Goal: Information Seeking & Learning: Learn about a topic

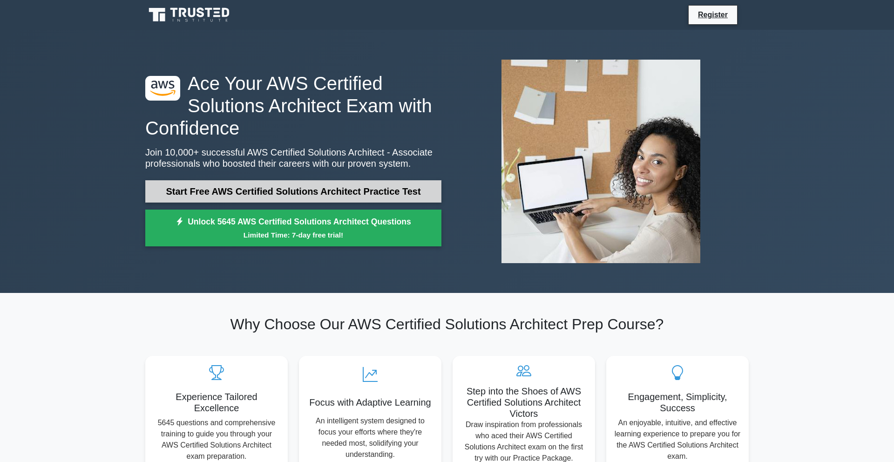
click at [397, 189] on link "Start Free AWS Certified Solutions Architect Practice Test" at bounding box center [293, 191] width 296 height 22
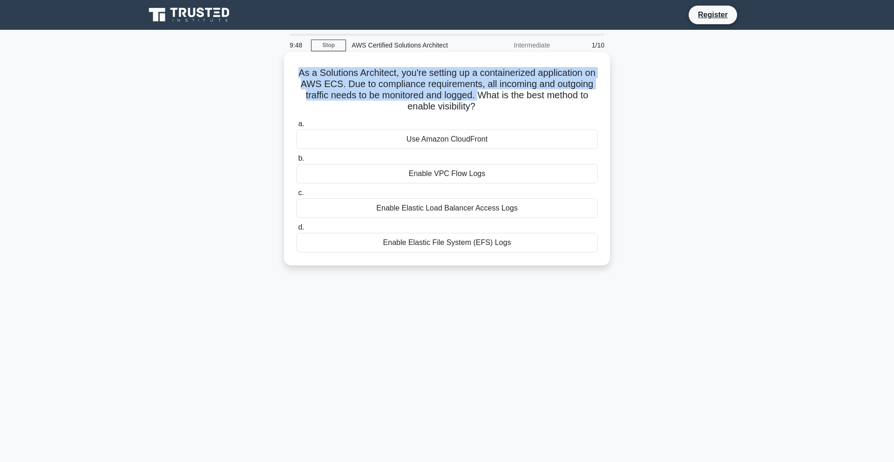
drag, startPoint x: 417, startPoint y: 67, endPoint x: 476, endPoint y: 94, distance: 65.0
click at [477, 95] on h5 "As a Solutions Architect, you're setting up a containerized application on AWS …" at bounding box center [447, 90] width 304 height 46
drag, startPoint x: 484, startPoint y: 95, endPoint x: 521, endPoint y: 105, distance: 38.3
click at [521, 105] on h5 "As a Solutions Architect, you're setting up a containerized application on AWS …" at bounding box center [447, 90] width 304 height 46
drag, startPoint x: 426, startPoint y: 144, endPoint x: 471, endPoint y: 143, distance: 45.2
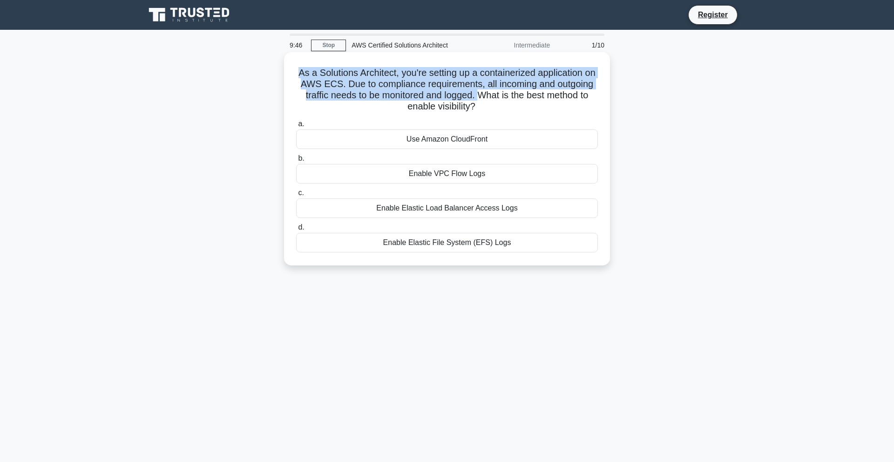
click at [471, 143] on div "Use Amazon CloudFront" at bounding box center [447, 139] width 302 height 20
drag, startPoint x: 422, startPoint y: 174, endPoint x: 489, endPoint y: 173, distance: 66.6
click at [489, 173] on div "Enable VPC Flow Logs" at bounding box center [447, 174] width 302 height 20
drag, startPoint x: 400, startPoint y: 208, endPoint x: 502, endPoint y: 206, distance: 102.5
click at [504, 206] on div "Enable Elastic Load Balancer Access Logs" at bounding box center [447, 208] width 302 height 20
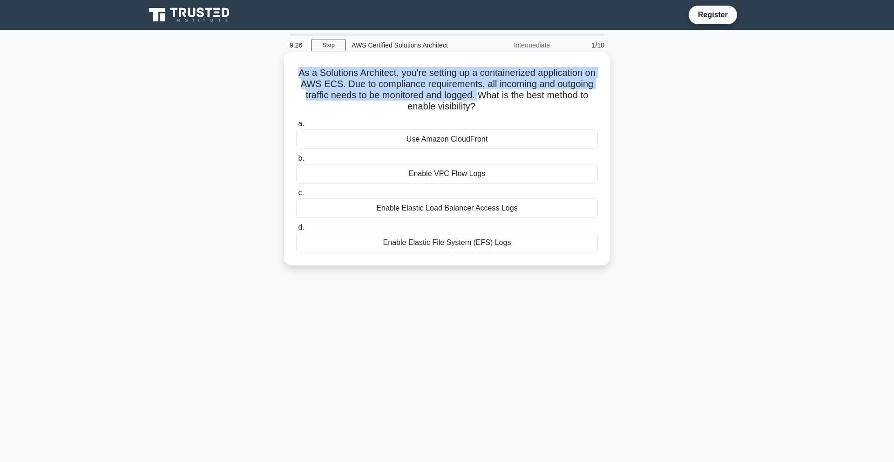
click at [401, 211] on div "Enable Elastic Load Balancer Access Logs" at bounding box center [447, 208] width 302 height 20
click at [296, 196] on input "c. Enable Elastic Load Balancer Access Logs" at bounding box center [296, 193] width 0 height 6
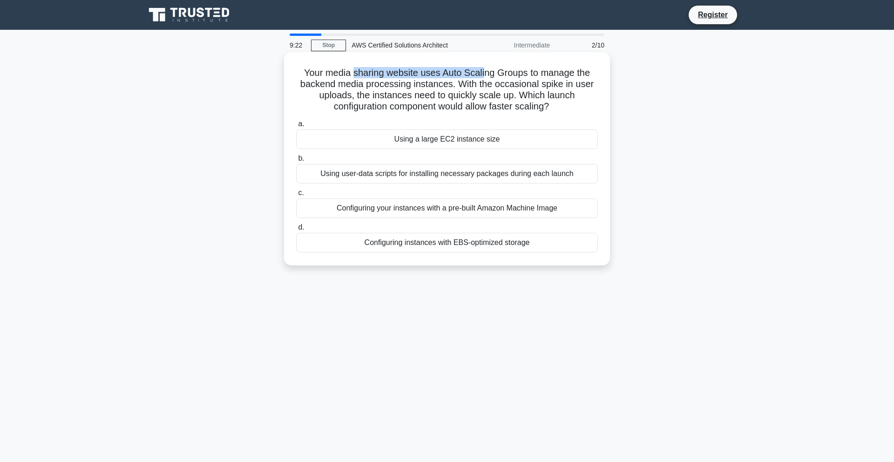
drag, startPoint x: 356, startPoint y: 74, endPoint x: 485, endPoint y: 74, distance: 129.0
click at [485, 74] on h5 "Your media sharing website uses Auto Scaling Groups to manage the backend media…" at bounding box center [447, 90] width 304 height 46
click at [497, 217] on div "Configuring your instances with a pre-built Amazon Machine Image" at bounding box center [447, 208] width 302 height 20
click at [296, 196] on input "c. Configuring your instances with a pre-built Amazon Machine Image" at bounding box center [296, 193] width 0 height 6
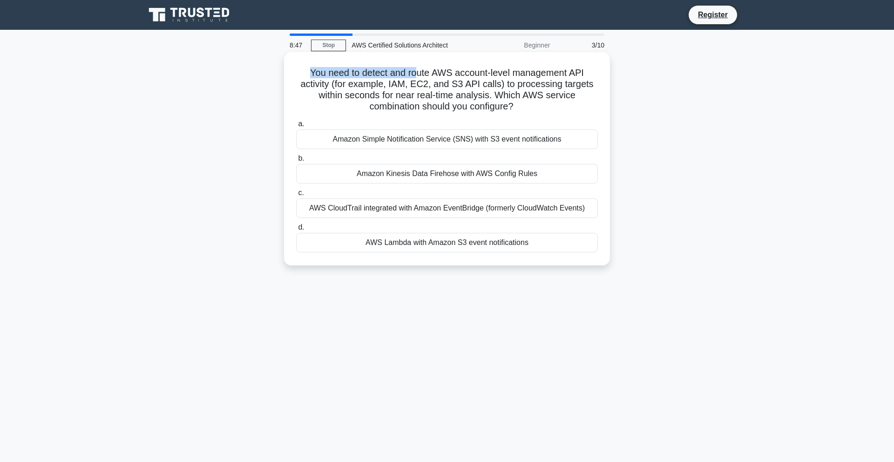
drag, startPoint x: 291, startPoint y: 77, endPoint x: 418, endPoint y: 70, distance: 127.8
click at [418, 70] on div "You need to detect and route AWS account-level management API activity (for exa…" at bounding box center [447, 159] width 319 height 206
click at [410, 172] on div "Amazon Kinesis Data Firehose with AWS Config Rules" at bounding box center [447, 174] width 302 height 20
click at [296, 162] on input "b. Amazon Kinesis Data Firehose with AWS Config Rules" at bounding box center [296, 159] width 0 height 6
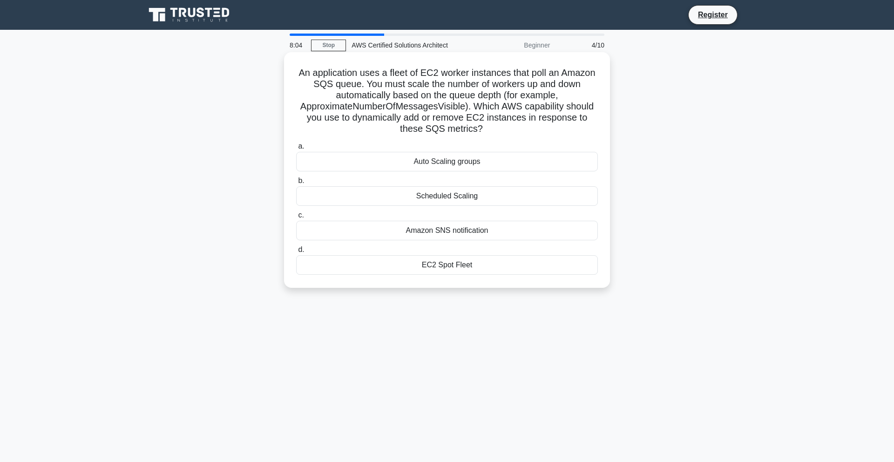
click at [459, 165] on div "Auto Scaling groups" at bounding box center [447, 162] width 302 height 20
click at [296, 149] on input "a. Auto Scaling groups" at bounding box center [296, 146] width 0 height 6
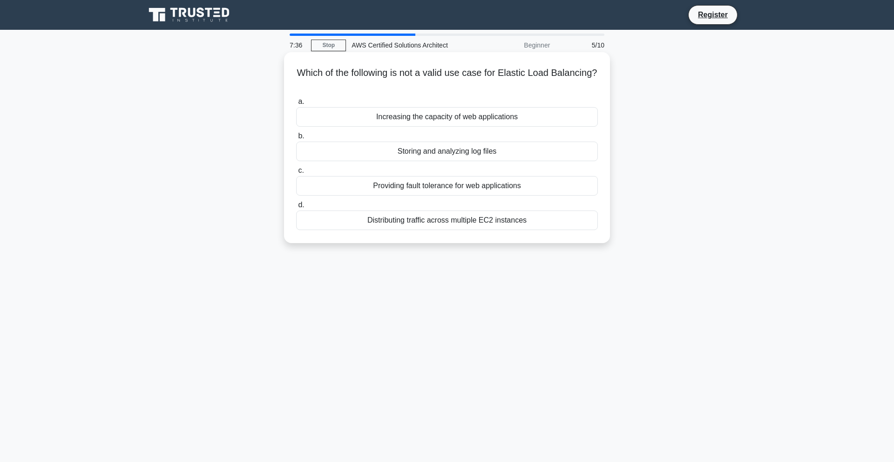
click at [472, 150] on div "Storing and analyzing log files" at bounding box center [447, 152] width 302 height 20
click at [296, 139] on input "b. Storing and analyzing log files" at bounding box center [296, 136] width 0 height 6
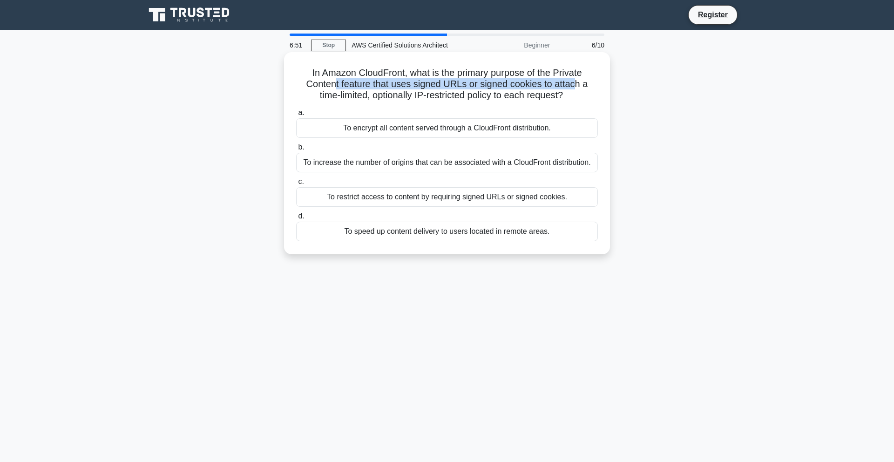
drag, startPoint x: 322, startPoint y: 81, endPoint x: 561, endPoint y: 81, distance: 239.4
click at [562, 81] on h5 "In Amazon CloudFront, what is the primary purpose of the Private Content featur…" at bounding box center [447, 84] width 304 height 34
drag, startPoint x: 450, startPoint y: 191, endPoint x: 550, endPoint y: 197, distance: 99.8
click at [550, 197] on div "To restrict access to content by requiring signed URLs or signed cookies." at bounding box center [447, 197] width 302 height 20
click at [519, 133] on div "To encrypt all content served through a CloudFront distribution." at bounding box center [447, 128] width 302 height 20
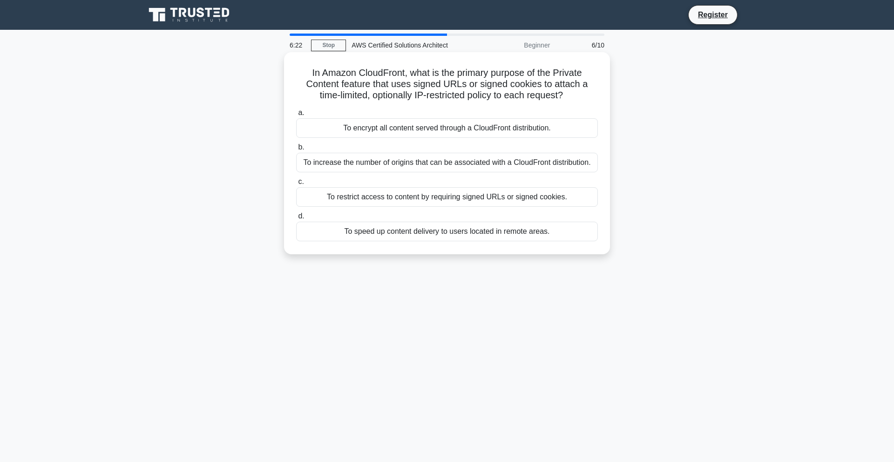
click at [296, 116] on input "a. To encrypt all content served through a CloudFront distribution." at bounding box center [296, 113] width 0 height 6
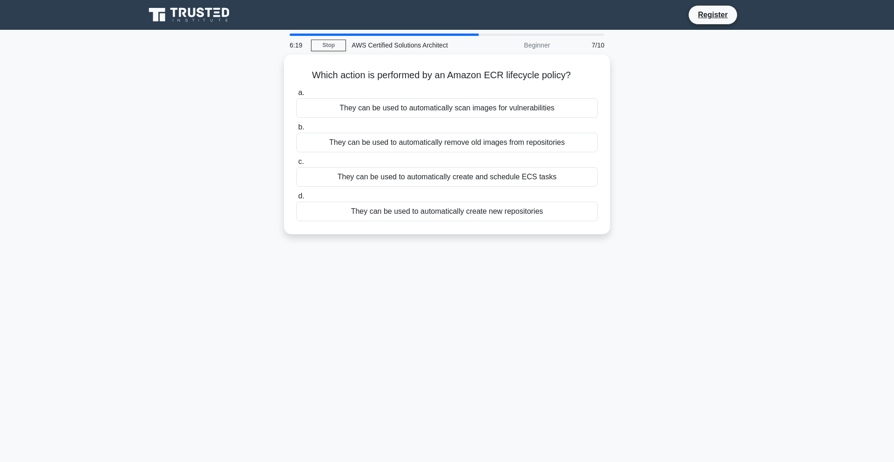
drag, startPoint x: 353, startPoint y: 75, endPoint x: 649, endPoint y: 73, distance: 295.3
click at [650, 74] on div "Which action is performed by an Amazon ECR lifecycle policy? .spinner_0XTQ{tran…" at bounding box center [447, 149] width 615 height 191
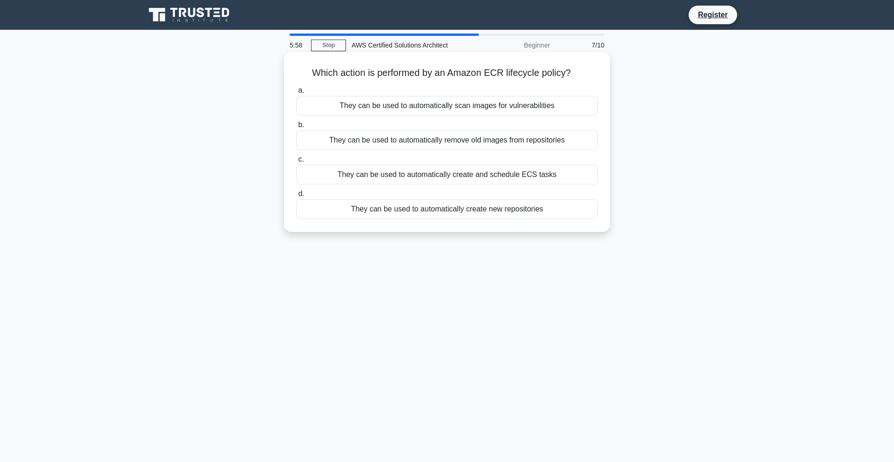
click at [545, 139] on div "They can be used to automatically remove old images from repositories" at bounding box center [447, 140] width 302 height 20
click at [296, 128] on input "b. They can be used to automatically remove old images from repositories" at bounding box center [296, 125] width 0 height 6
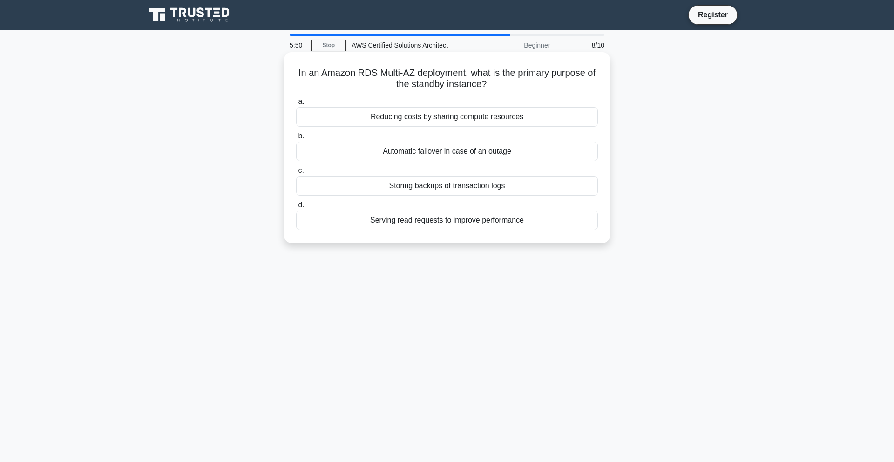
drag, startPoint x: 307, startPoint y: 71, endPoint x: 532, endPoint y: 83, distance: 225.7
click at [533, 83] on h5 "In an Amazon RDS Multi-AZ deployment, what is the primary purpose of the standb…" at bounding box center [447, 78] width 304 height 23
click at [489, 152] on div "Automatic failover in case of an outage" at bounding box center [447, 152] width 302 height 20
click at [296, 139] on input "b. Automatic failover in case of an outage" at bounding box center [296, 136] width 0 height 6
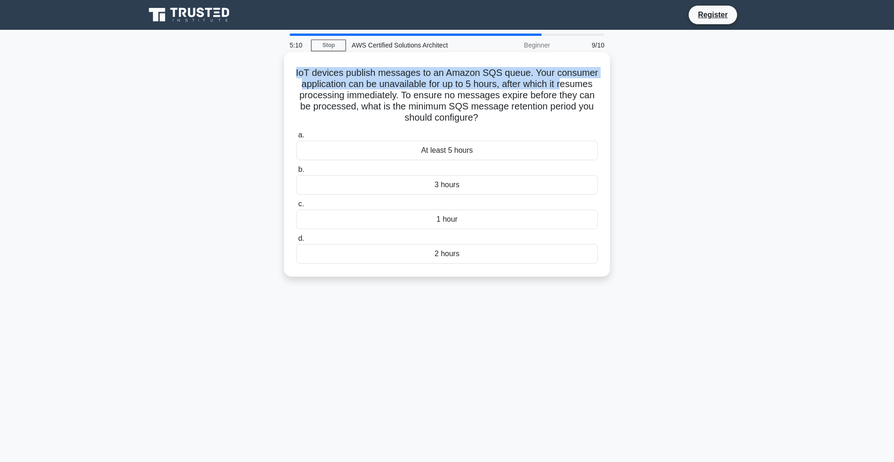
drag, startPoint x: 297, startPoint y: 71, endPoint x: 562, endPoint y: 88, distance: 266.0
click at [562, 88] on h5 "IoT devices publish messages to an Amazon SQS queue. Your consumer application …" at bounding box center [447, 95] width 304 height 57
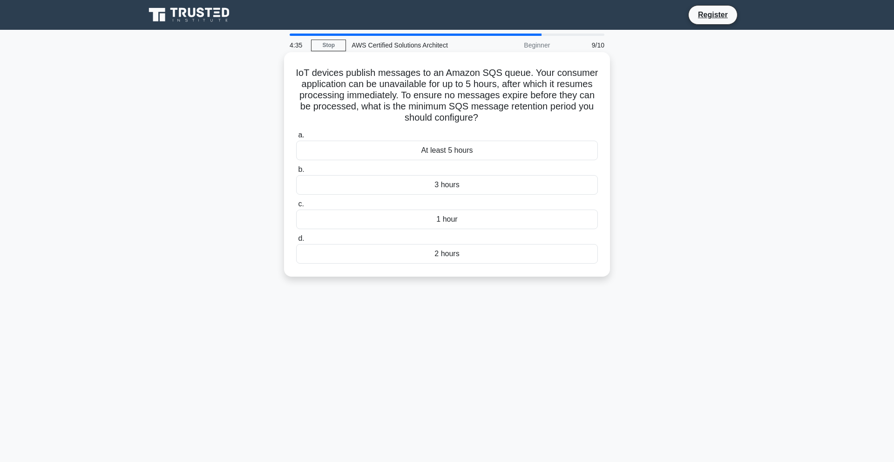
click at [490, 152] on div "At least 5 hours" at bounding box center [447, 151] width 302 height 20
click at [296, 138] on input "a. At least 5 hours" at bounding box center [296, 135] width 0 height 6
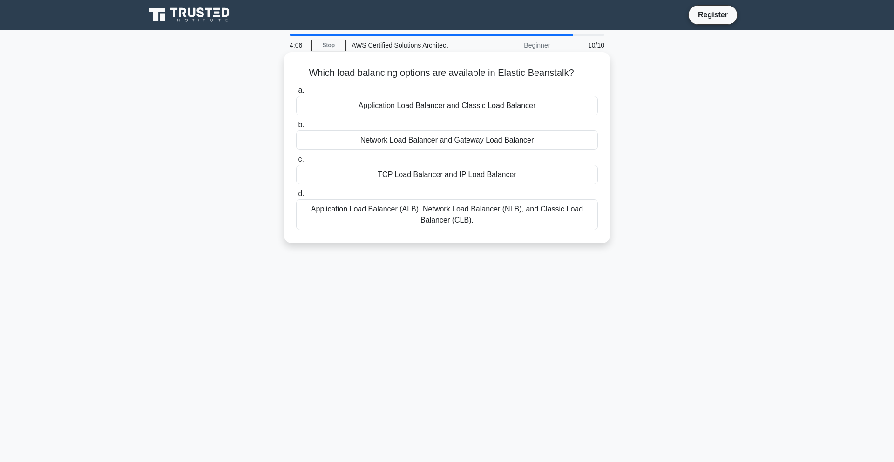
click at [513, 211] on div "Application Load Balancer (ALB), Network Load Balancer (NLB), and Classic Load …" at bounding box center [447, 214] width 302 height 31
click at [296, 197] on input "d. Application Load Balancer (ALB), Network Load Balancer (NLB), and Classic Lo…" at bounding box center [296, 194] width 0 height 6
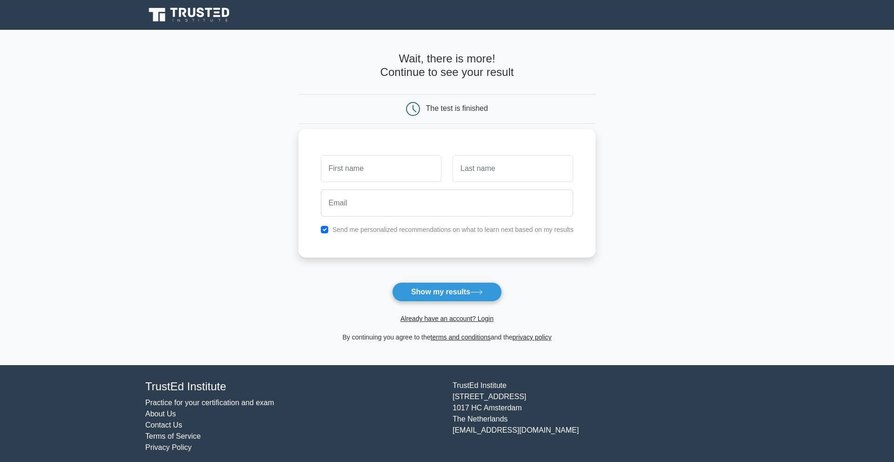
click at [360, 169] on input "text" at bounding box center [381, 168] width 121 height 27
type input "Vineeth"
click at [490, 169] on input "text" at bounding box center [513, 168] width 121 height 27
type input "Kumar"
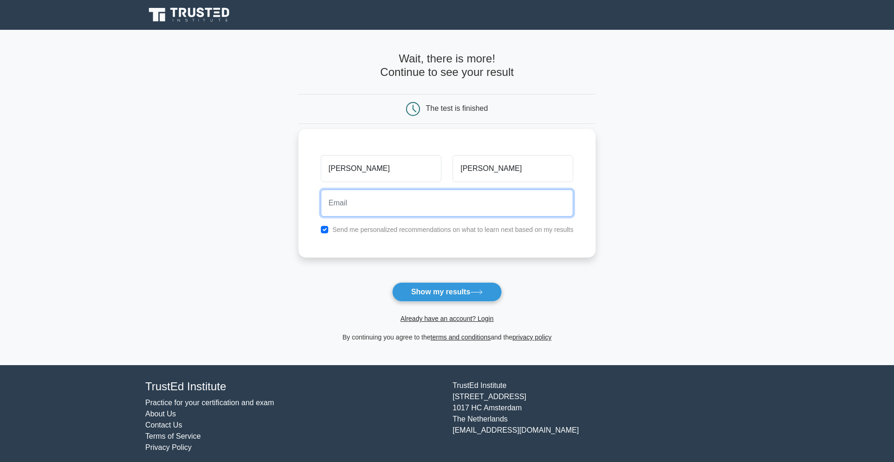
click at [418, 198] on input "email" at bounding box center [447, 203] width 253 height 27
type input "choosy321@gmail.com"
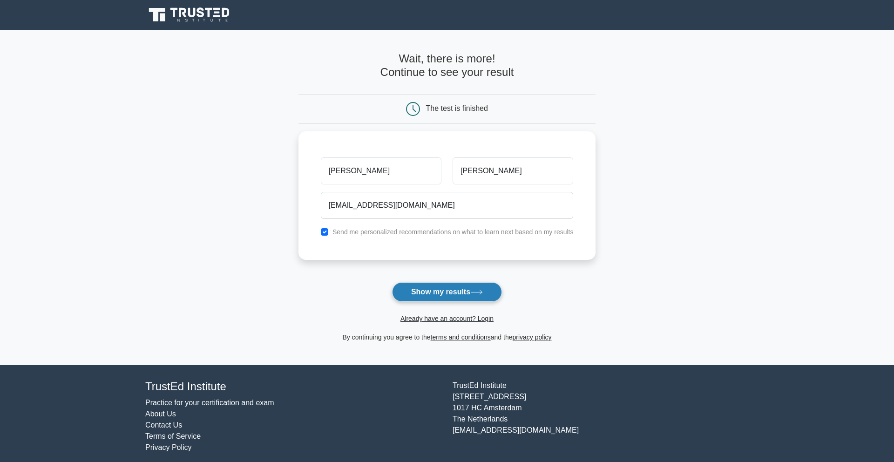
click at [441, 291] on button "Show my results" at bounding box center [447, 292] width 110 height 20
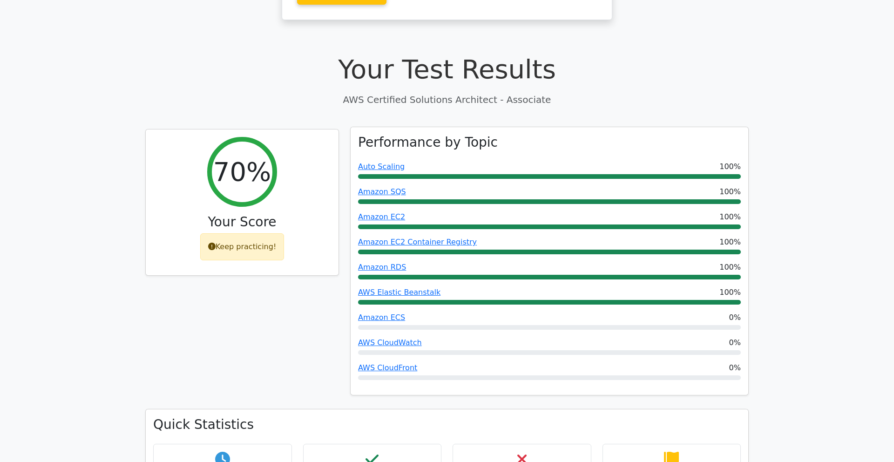
scroll to position [258, 0]
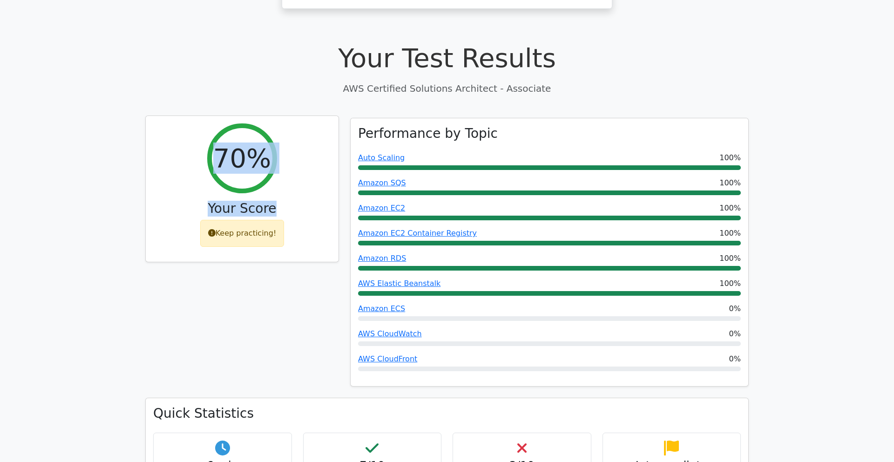
drag, startPoint x: 197, startPoint y: 99, endPoint x: 301, endPoint y: 179, distance: 131.9
click at [301, 179] on div "70% Your Score Keep practicing!" at bounding box center [242, 189] width 193 height 146
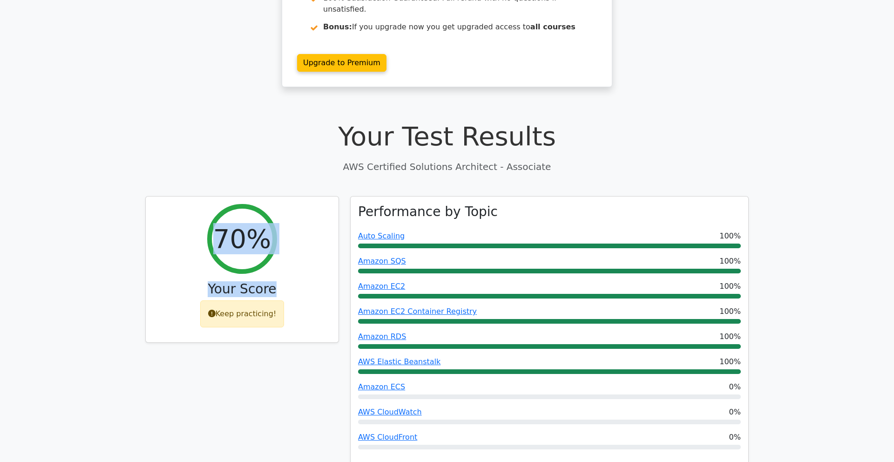
scroll to position [180, 0]
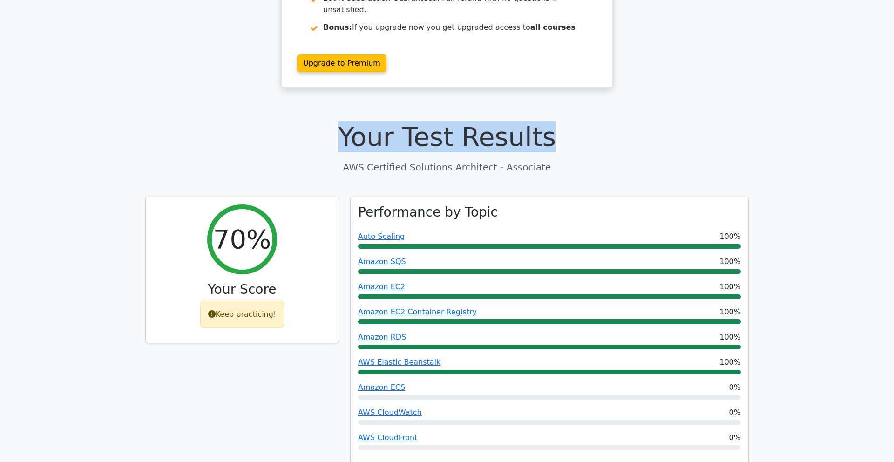
drag, startPoint x: 351, startPoint y: 97, endPoint x: 563, endPoint y: 103, distance: 212.4
click at [563, 121] on h1 "Your Test Results" at bounding box center [447, 136] width 604 height 31
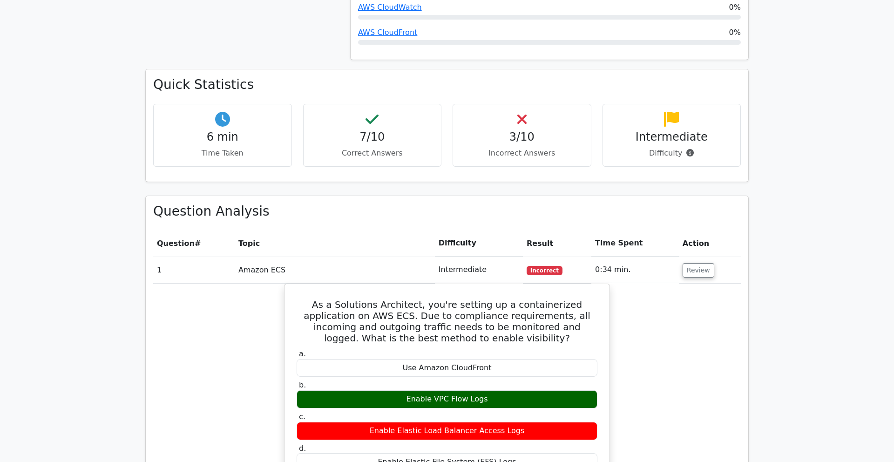
scroll to position [585, 0]
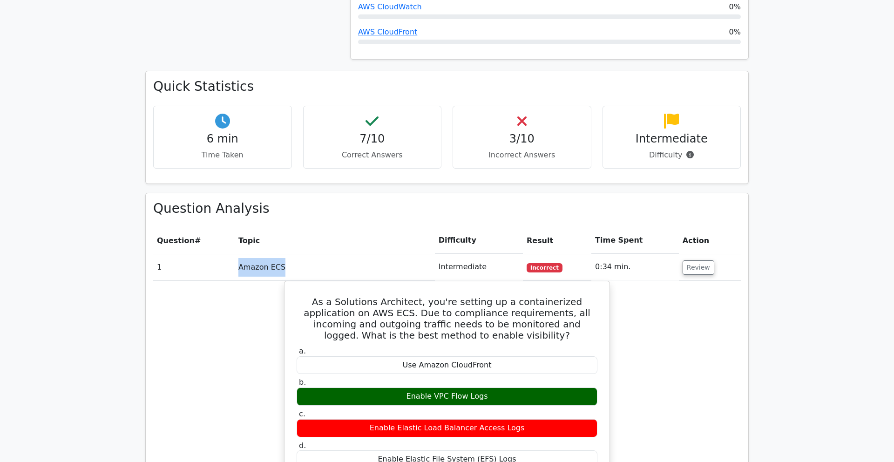
drag, startPoint x: 232, startPoint y: 234, endPoint x: 333, endPoint y: 230, distance: 100.2
click at [333, 254] on tr "1 Amazon ECS Intermediate Incorrect 0:34 min. Review" at bounding box center [447, 267] width 588 height 27
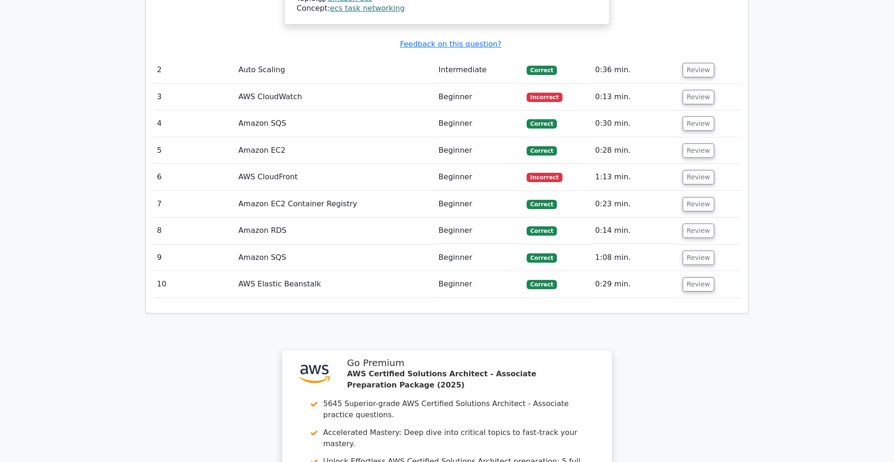
scroll to position [1138, 0]
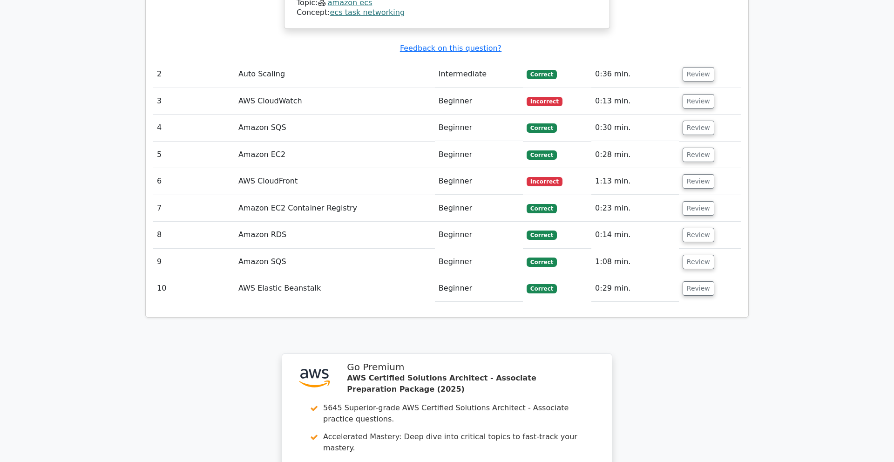
click at [356, 275] on td "AWS Elastic Beanstalk" at bounding box center [335, 288] width 200 height 27
drag, startPoint x: 577, startPoint y: 248, endPoint x: 683, endPoint y: 244, distance: 106.3
click at [688, 275] on tr "10 AWS Elastic Beanstalk Beginner Correct 0:29 min. Review" at bounding box center [447, 288] width 588 height 27
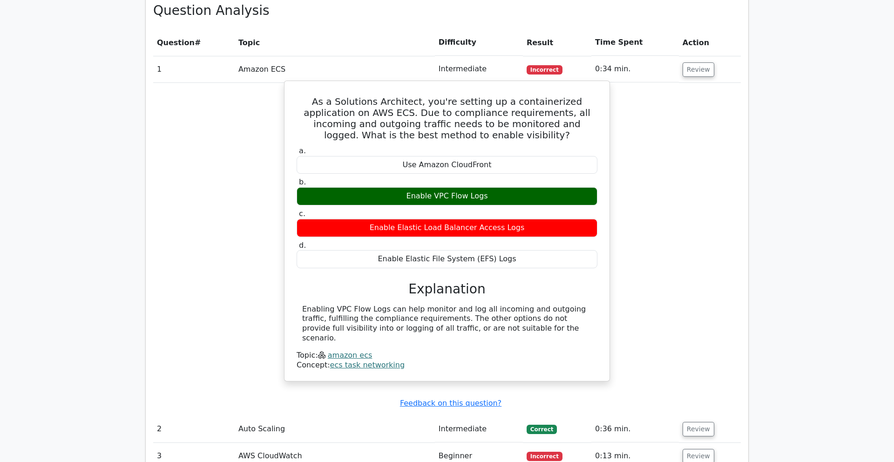
scroll to position [771, 0]
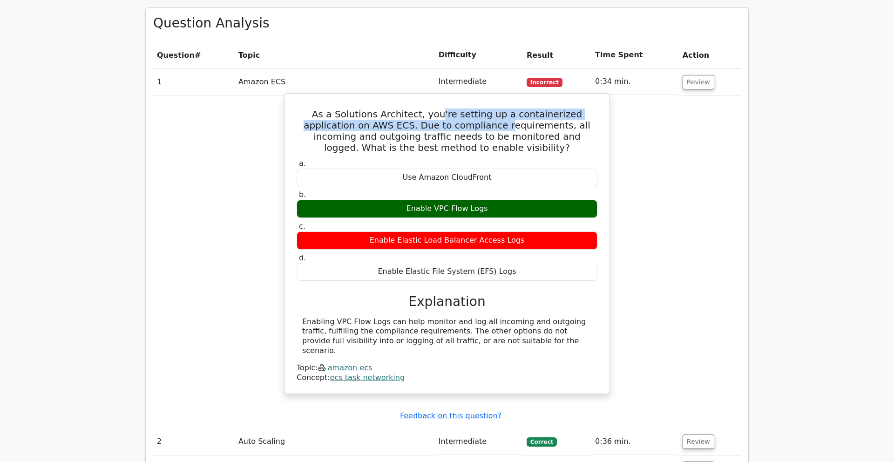
drag, startPoint x: 414, startPoint y: 80, endPoint x: 427, endPoint y: 88, distance: 14.2
click at [427, 109] on h5 "As a Solutions Architect, you're setting up a containerized application on AWS …" at bounding box center [447, 131] width 303 height 45
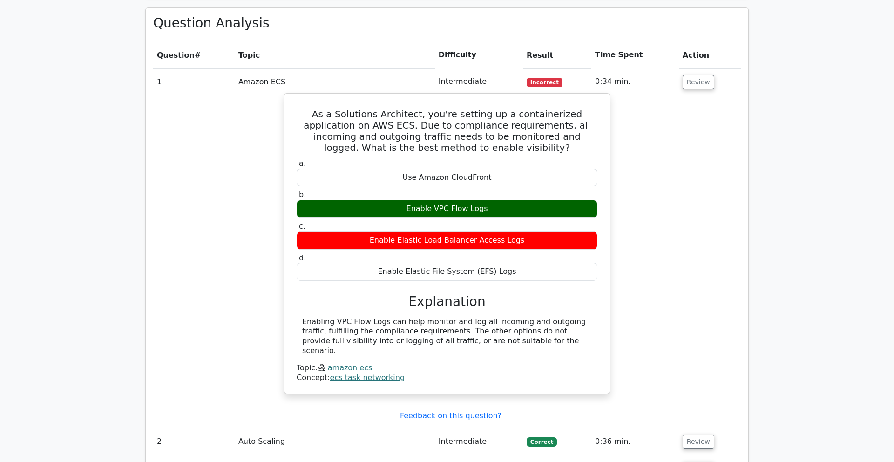
click at [413, 109] on h5 "As a Solutions Architect, you're setting up a containerized application on AWS …" at bounding box center [447, 131] width 303 height 45
drag, startPoint x: 470, startPoint y: 94, endPoint x: 501, endPoint y: 90, distance: 31.0
click at [513, 109] on h5 "As a Solutions Architect, you're setting up a containerized application on AWS …" at bounding box center [447, 131] width 303 height 45
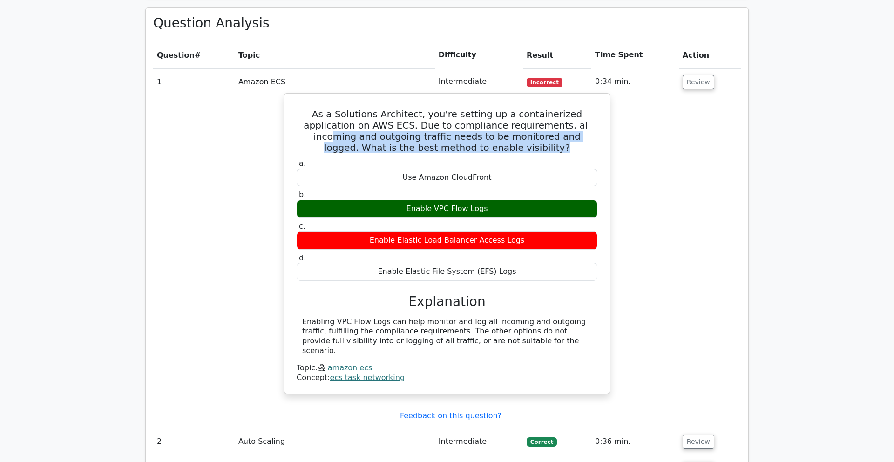
drag, startPoint x: 515, startPoint y: 92, endPoint x: 483, endPoint y: 108, distance: 34.8
click at [485, 109] on h5 "As a Solutions Architect, you're setting up a containerized application on AWS …" at bounding box center [447, 131] width 303 height 45
drag, startPoint x: 516, startPoint y: 106, endPoint x: 512, endPoint y: 129, distance: 24.0
click at [512, 129] on div "As a Solutions Architect, you're setting up a containerized application on AWS …" at bounding box center [447, 243] width 318 height 293
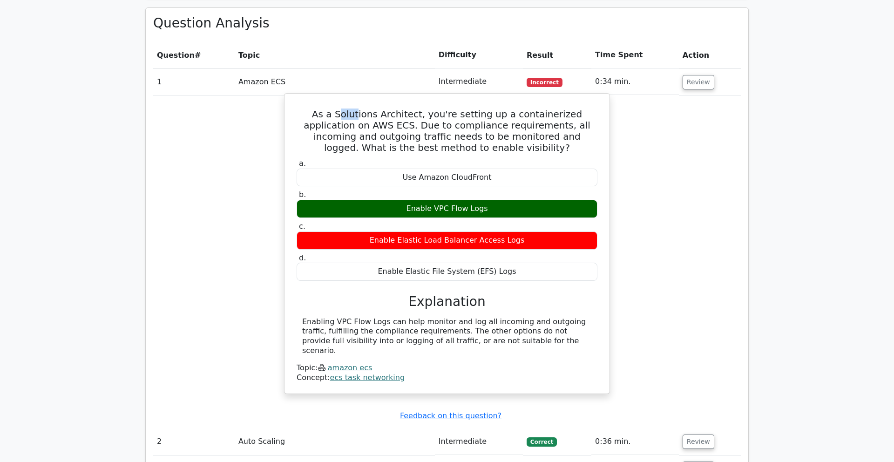
drag, startPoint x: 324, startPoint y: 85, endPoint x: 338, endPoint y: 85, distance: 13.5
click at [338, 109] on h5 "As a Solutions Architect, you're setting up a containerized application on AWS …" at bounding box center [447, 131] width 303 height 45
drag, startPoint x: 352, startPoint y: 286, endPoint x: 451, endPoint y: 293, distance: 99.9
click at [453, 317] on div "Enabling VPC Flow Logs can help monitor and log all incoming and outgoing traff…" at bounding box center [447, 336] width 290 height 39
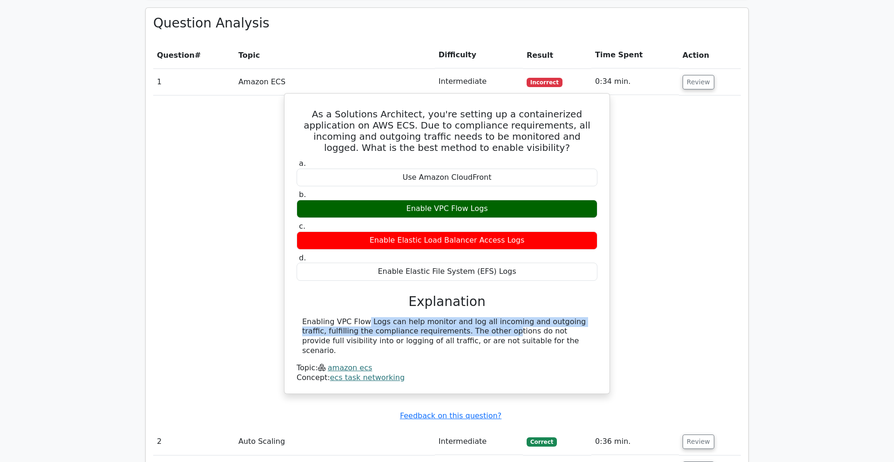
drag, startPoint x: 417, startPoint y: 295, endPoint x: 557, endPoint y: 281, distance: 139.9
click at [558, 281] on div "a. Use Amazon CloudFront b. Enable VPC Flow Logs c." at bounding box center [447, 270] width 303 height 226
drag, startPoint x: 387, startPoint y: 100, endPoint x: 515, endPoint y: 142, distance: 135.1
click at [515, 142] on div "As a Solutions Architect, you're setting up a containerized application on AWS …" at bounding box center [447, 243] width 318 height 293
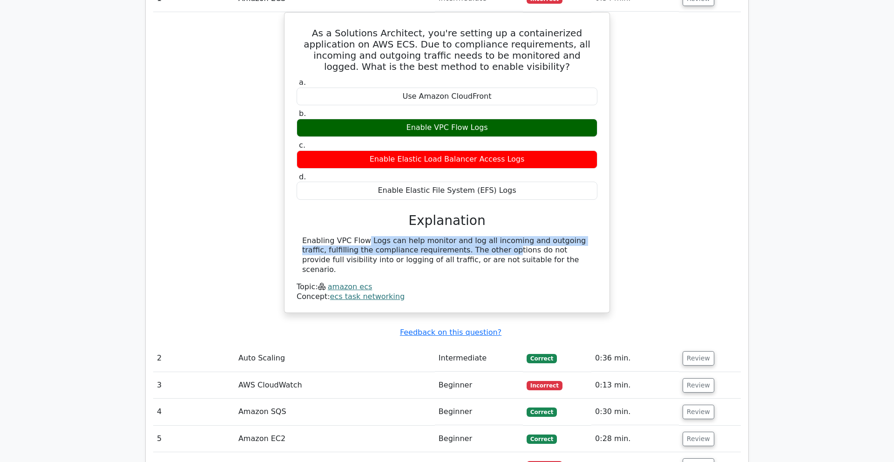
scroll to position [875, 0]
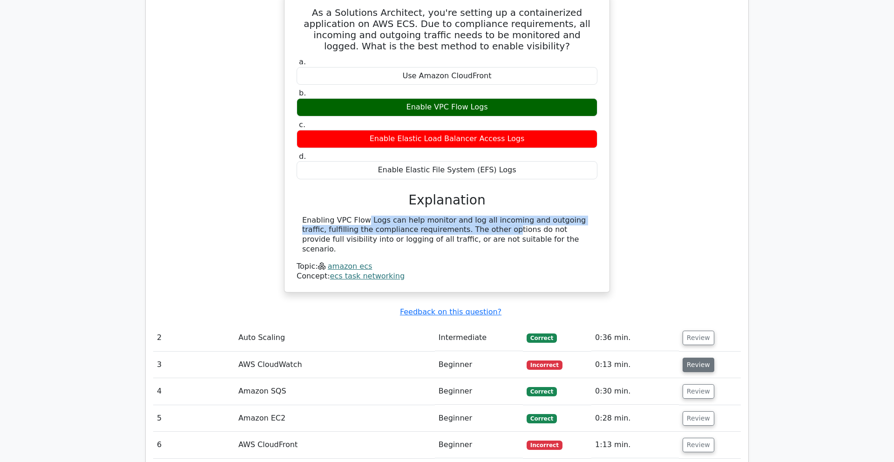
click at [699, 358] on button "Review" at bounding box center [699, 365] width 32 height 14
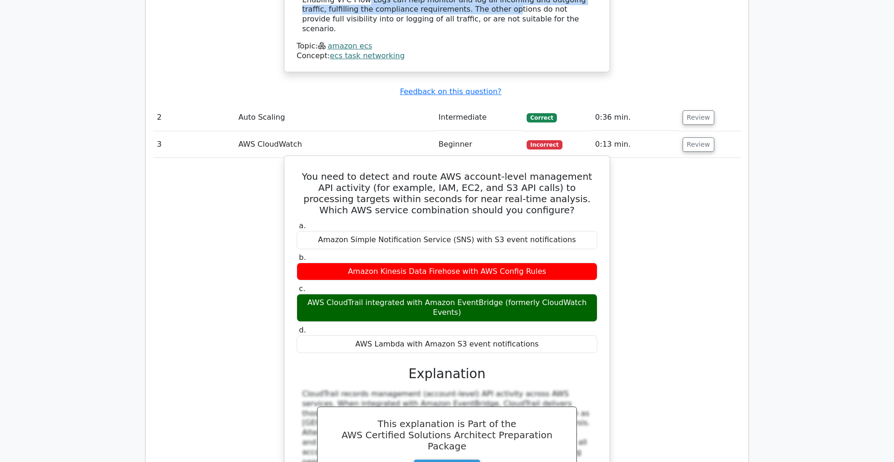
scroll to position [1120, 0]
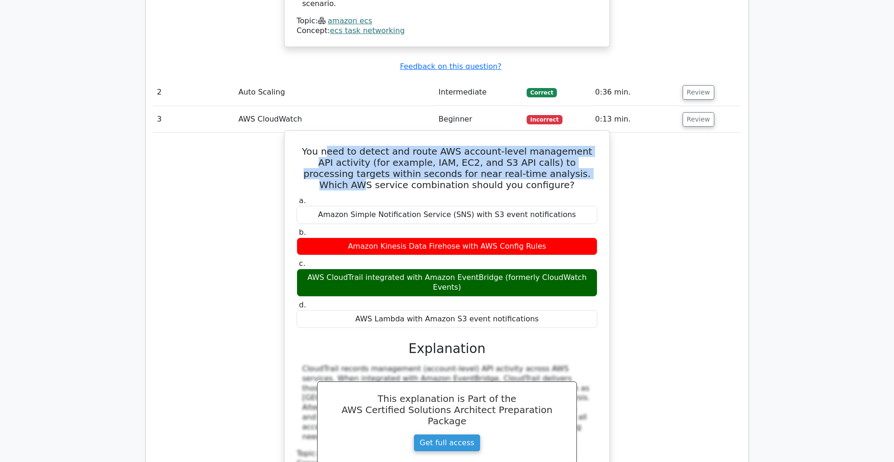
drag, startPoint x: 360, startPoint y: 107, endPoint x: 536, endPoint y: 126, distance: 176.2
click at [536, 146] on h5 "You need to detect and route AWS account-level management API activity (for exa…" at bounding box center [447, 168] width 303 height 45
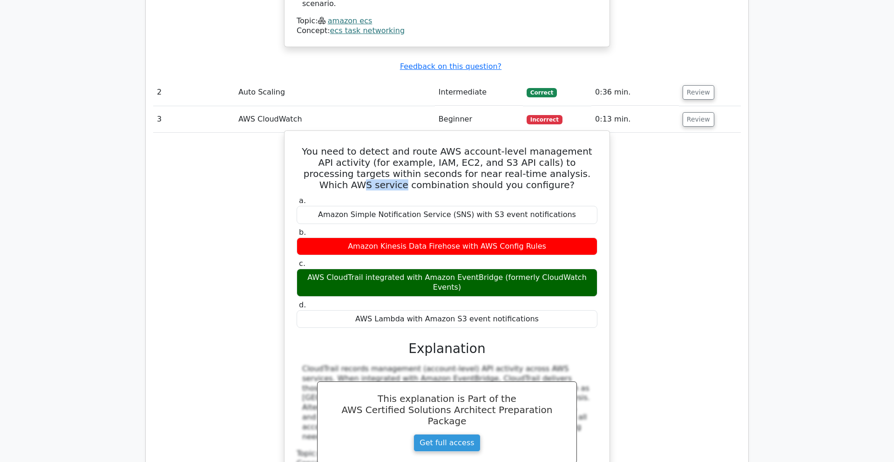
drag, startPoint x: 551, startPoint y: 129, endPoint x: 588, endPoint y: 129, distance: 36.8
click at [589, 146] on h5 "You need to detect and route AWS account-level management API activity (for exa…" at bounding box center [447, 168] width 303 height 45
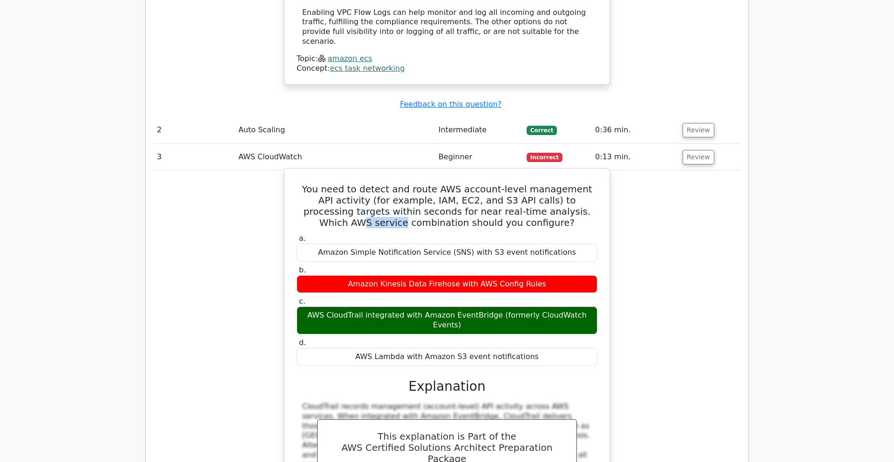
scroll to position [1062, 0]
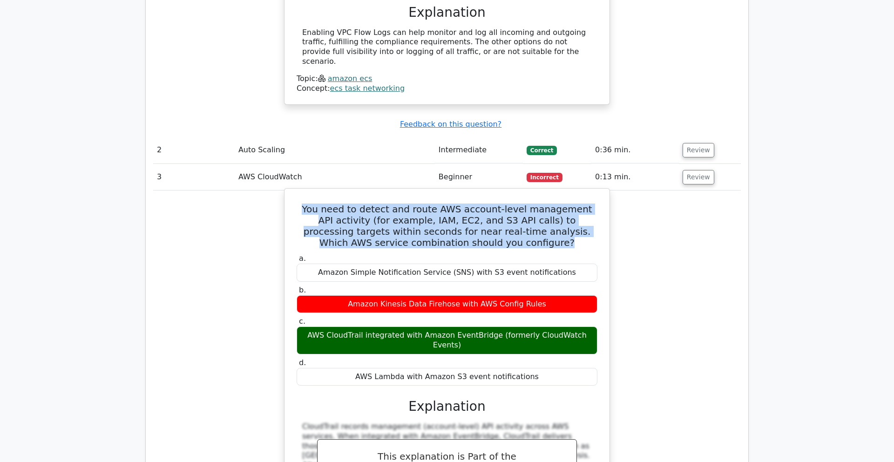
drag, startPoint x: 534, startPoint y: 200, endPoint x: 305, endPoint y: 162, distance: 232.3
click at [305, 204] on h5 "You need to detect and route AWS account-level management API activity (for exa…" at bounding box center [447, 226] width 303 height 45
copy h5 "You need to detect and route AWS account-level management API activity (for exa…"
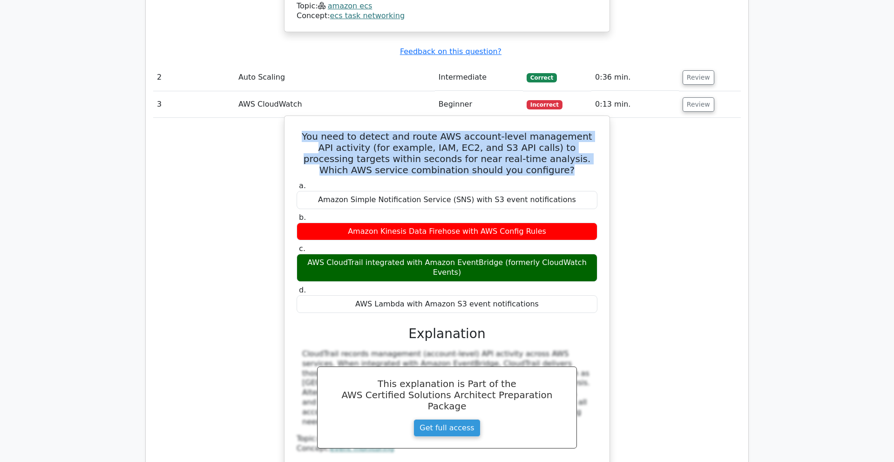
scroll to position [1118, 0]
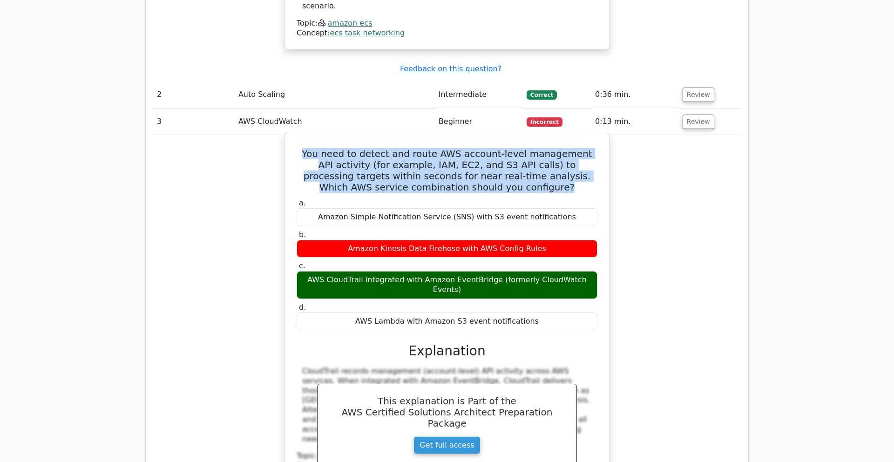
click at [447, 148] on h5 "You need to detect and route AWS account-level management API activity (for exa…" at bounding box center [447, 170] width 303 height 45
drag, startPoint x: 326, startPoint y: 104, endPoint x: 542, endPoint y: 138, distance: 218.7
click at [542, 148] on h5 "You need to detect and route AWS account-level management API activity (for exa…" at bounding box center [447, 170] width 303 height 45
click at [527, 148] on h5 "You need to detect and route AWS account-level management API activity (for exa…" at bounding box center [447, 170] width 303 height 45
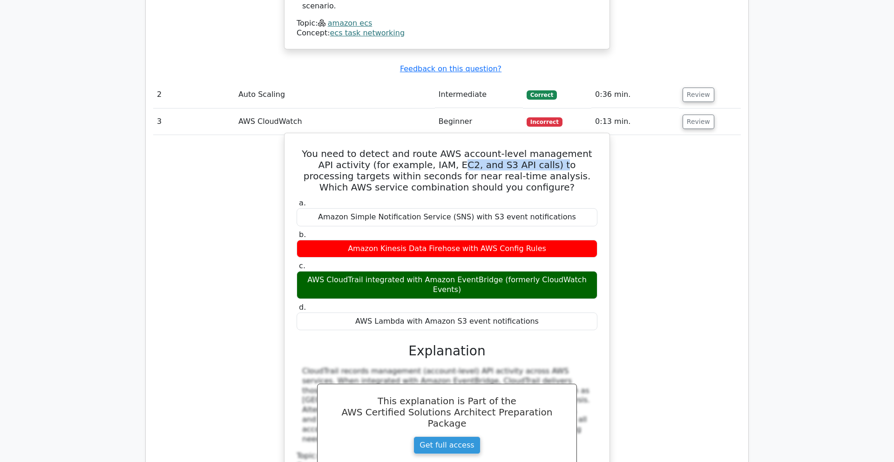
drag, startPoint x: 416, startPoint y: 120, endPoint x: 507, endPoint y: 118, distance: 90.4
click at [507, 148] on h5 "You need to detect and route AWS account-level management API activity (for exa…" at bounding box center [447, 170] width 303 height 45
click at [467, 148] on h5 "You need to detect and route AWS account-level management API activity (for exa…" at bounding box center [447, 170] width 303 height 45
drag, startPoint x: 302, startPoint y: 235, endPoint x: 381, endPoint y: 235, distance: 79.2
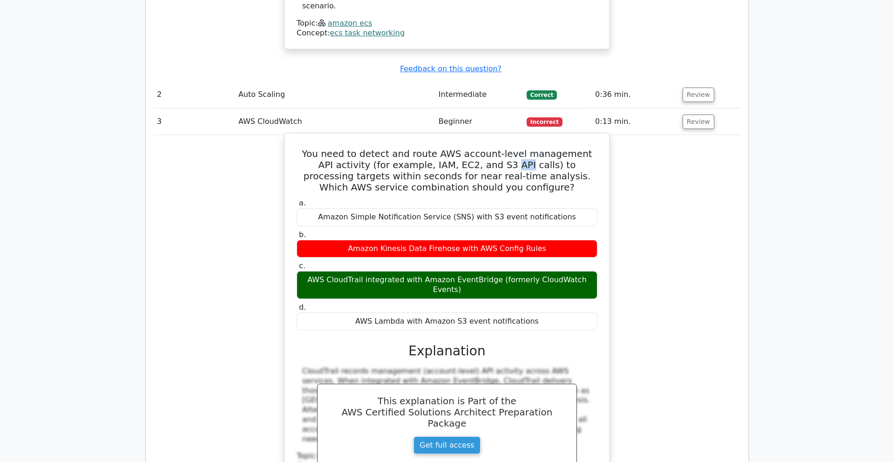
click at [381, 271] on div "AWS CloudTrail integrated with Amazon EventBridge (formerly CloudWatch Events)" at bounding box center [447, 285] width 301 height 28
drag, startPoint x: 395, startPoint y: 134, endPoint x: 493, endPoint y: 134, distance: 97.8
click at [493, 148] on h5 "You need to detect and route AWS account-level management API activity (for exa…" at bounding box center [447, 170] width 303 height 45
drag, startPoint x: 350, startPoint y: 205, endPoint x: 486, endPoint y: 204, distance: 136.0
click at [486, 240] on div "Amazon Kinesis Data Firehose with AWS Config Rules" at bounding box center [447, 249] width 301 height 18
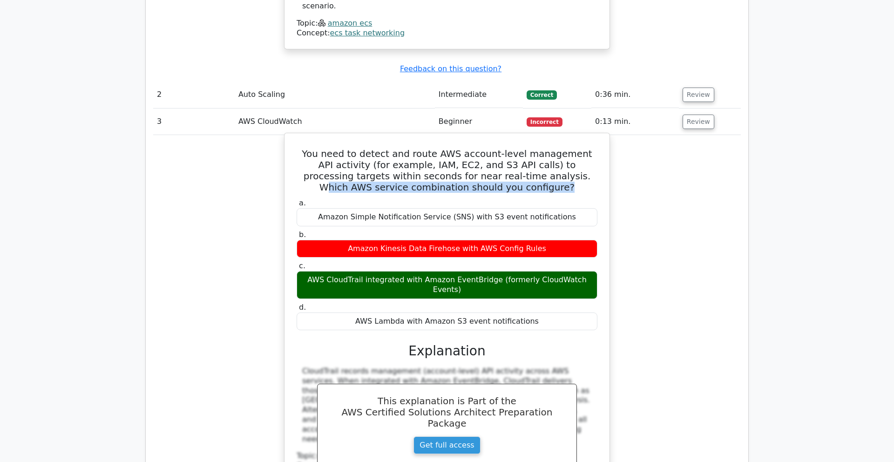
drag, startPoint x: 503, startPoint y: 133, endPoint x: 539, endPoint y: 145, distance: 38.1
click at [539, 148] on h5 "You need to detect and route AWS account-level management API activity (for exa…" at bounding box center [447, 170] width 303 height 45
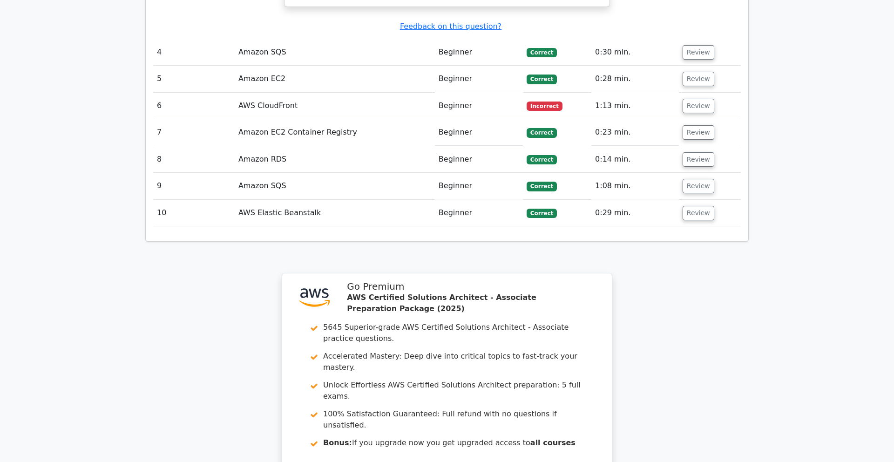
scroll to position [1622, 0]
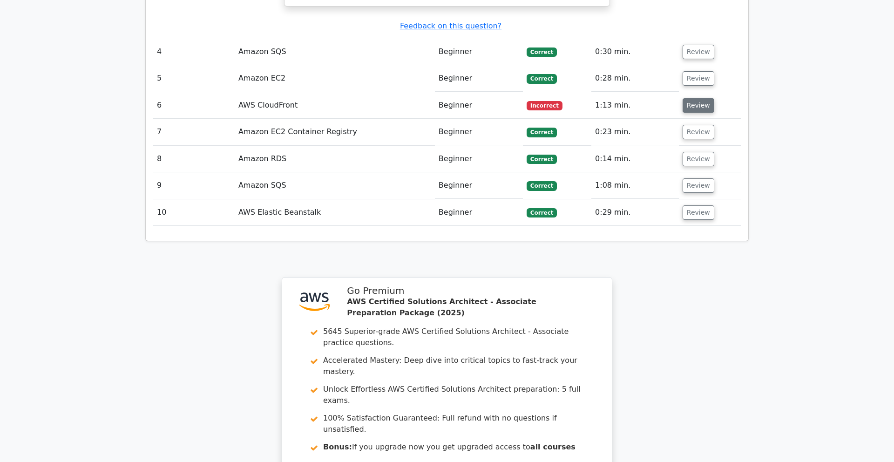
click at [693, 98] on button "Review" at bounding box center [699, 105] width 32 height 14
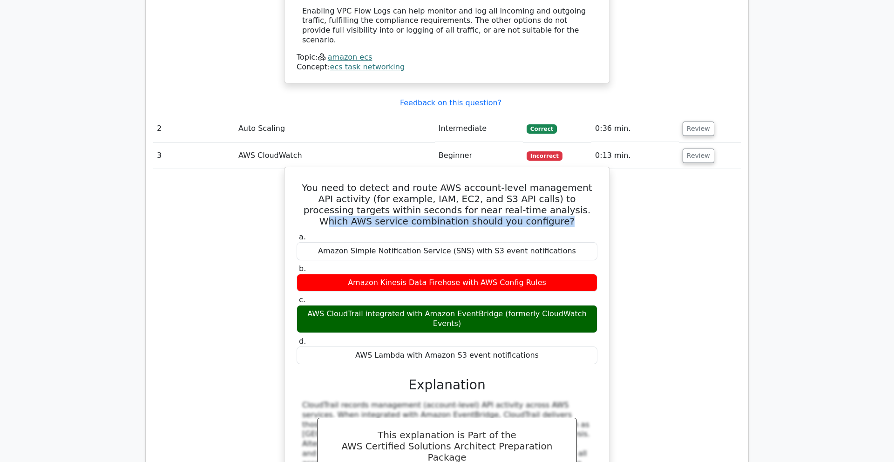
scroll to position [1022, 0]
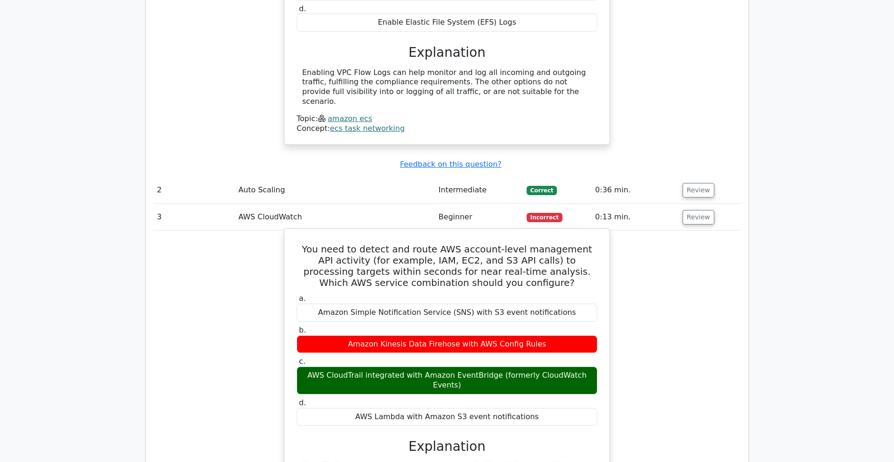
drag, startPoint x: 471, startPoint y: 222, endPoint x: 498, endPoint y: 220, distance: 27.5
click at [500, 244] on h5 "You need to detect and route AWS account-level management API activity (for exa…" at bounding box center [447, 266] width 303 height 45
drag, startPoint x: 425, startPoint y: 222, endPoint x: 477, endPoint y: 217, distance: 52.8
click at [478, 244] on h5 "You need to detect and route AWS account-level management API activity (for exa…" at bounding box center [447, 266] width 303 height 45
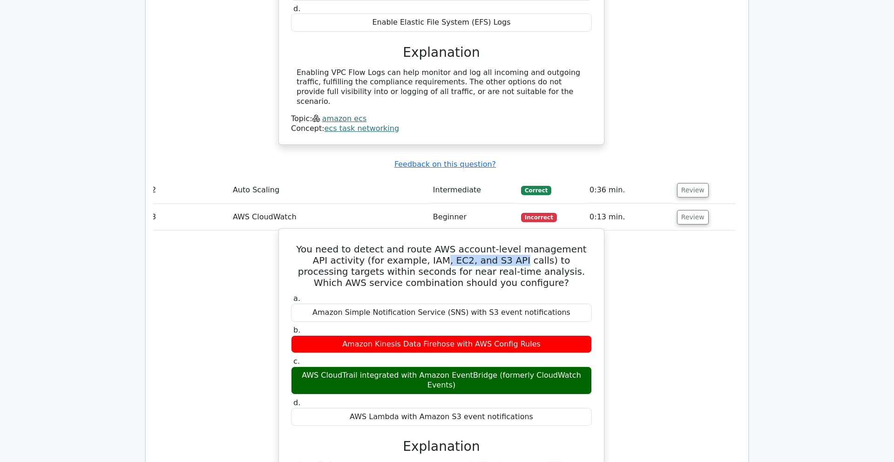
drag, startPoint x: 387, startPoint y: 300, endPoint x: 441, endPoint y: 300, distance: 54.5
click at [441, 335] on div "Amazon Kinesis Data Firehose with AWS Config Rules" at bounding box center [441, 344] width 301 height 18
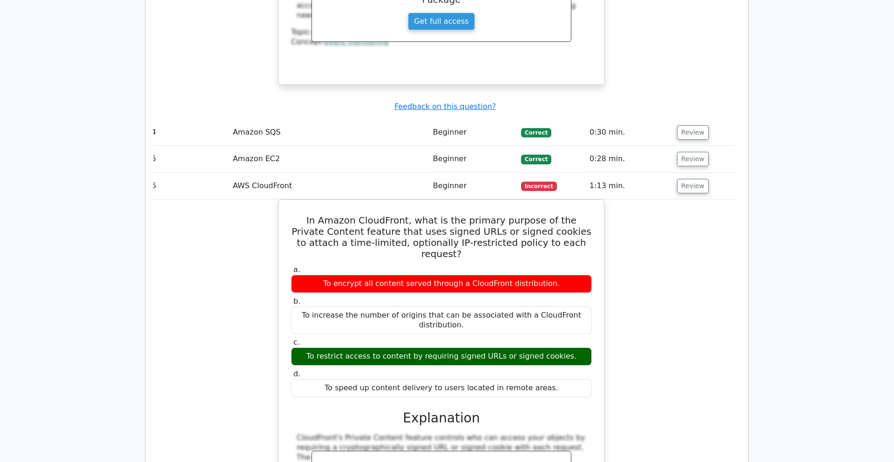
scroll to position [1541, 0]
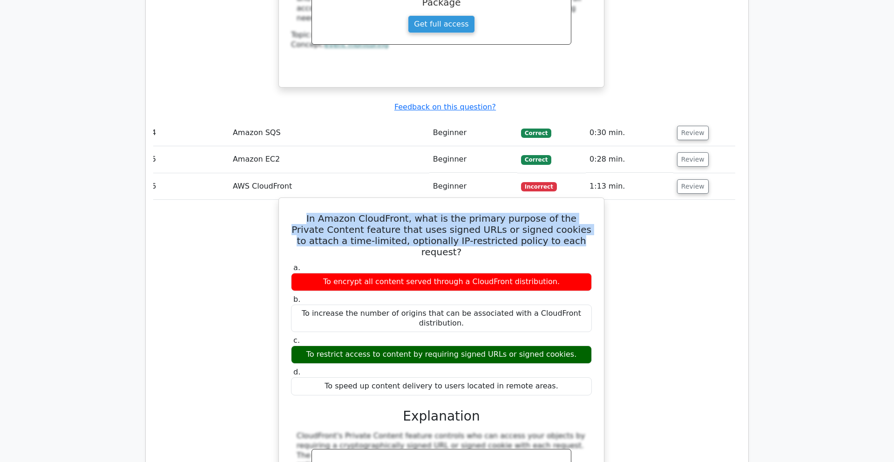
drag, startPoint x: 304, startPoint y: 162, endPoint x: 517, endPoint y: 182, distance: 214.2
click at [522, 213] on h5 "In Amazon CloudFront, what is the primary purpose of the Private Content featur…" at bounding box center [441, 235] width 303 height 45
click at [500, 213] on h5 "In Amazon CloudFront, what is the primary purpose of the Private Content featur…" at bounding box center [441, 235] width 303 height 45
drag, startPoint x: 570, startPoint y: 186, endPoint x: 305, endPoint y: 170, distance: 265.0
click at [305, 213] on h5 "In Amazon CloudFront, what is the primary purpose of the Private Content featur…" at bounding box center [441, 235] width 303 height 45
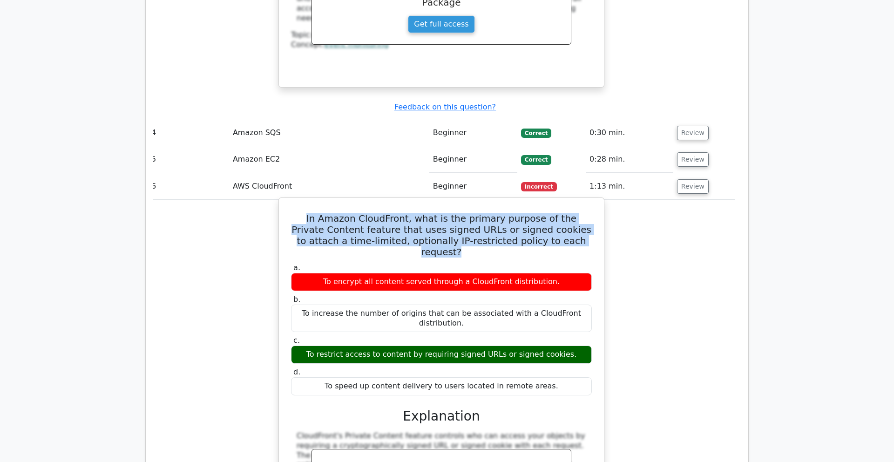
copy h5 "In Amazon CloudFront, what is the primary purpose of the Private Content featur…"
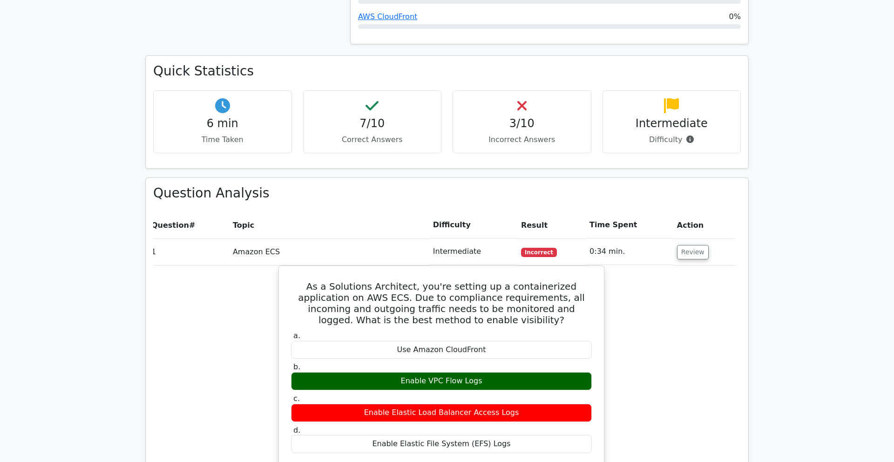
scroll to position [619, 0]
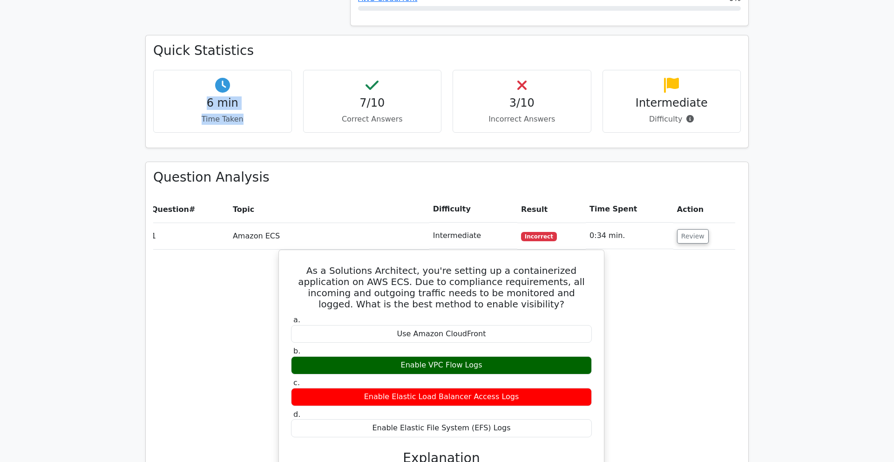
drag, startPoint x: 182, startPoint y: 58, endPoint x: 275, endPoint y: 96, distance: 100.2
click at [275, 96] on div "6 min Time Taken" at bounding box center [222, 101] width 139 height 63
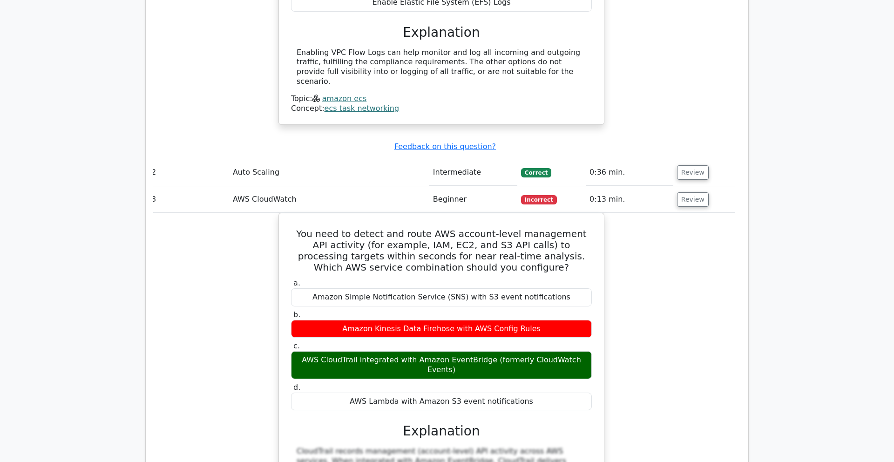
scroll to position [1039, 0]
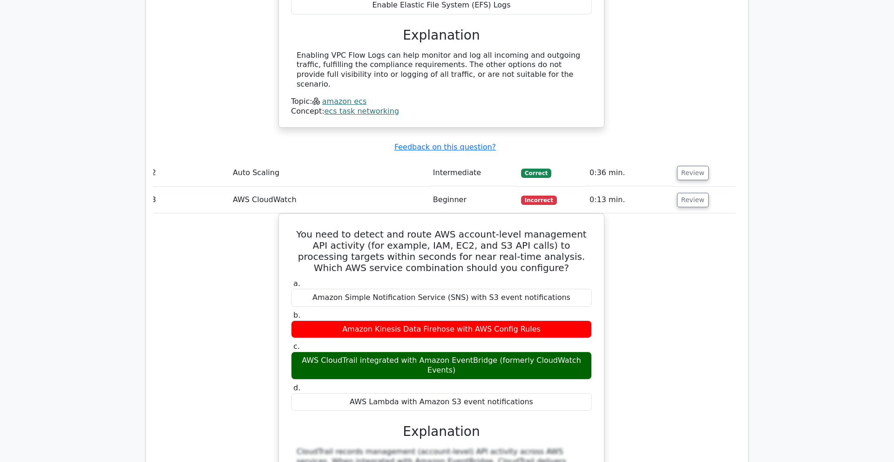
click at [288, 160] on td "Auto Scaling" at bounding box center [329, 173] width 200 height 27
click at [681, 166] on button "Review" at bounding box center [693, 173] width 32 height 14
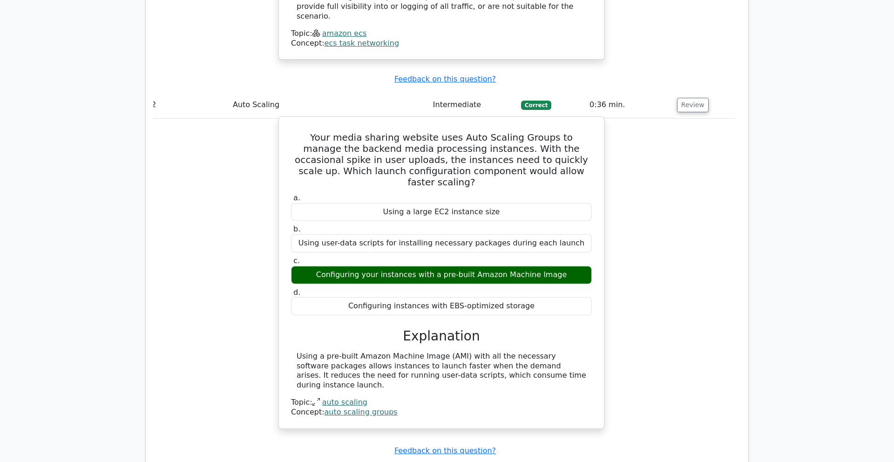
scroll to position [1110, 0]
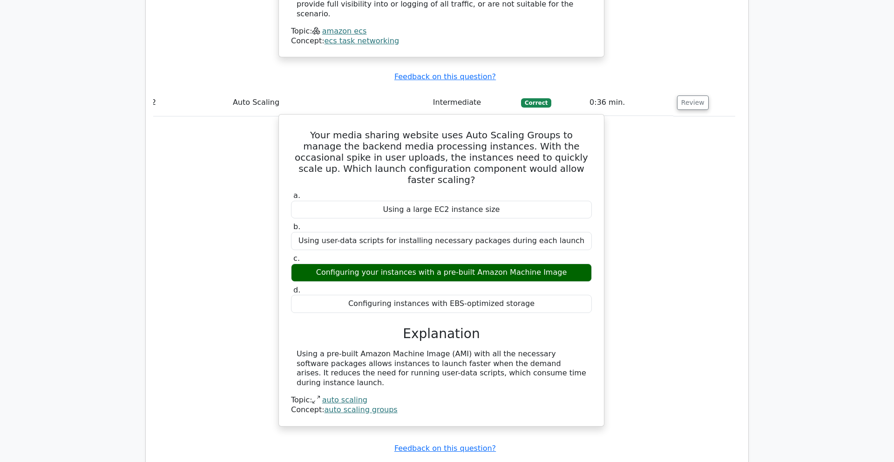
drag, startPoint x: 333, startPoint y: 222, endPoint x: 556, endPoint y: 219, distance: 223.5
click at [556, 264] on div "Configuring your instances with a pre-built Amazon Machine Image" at bounding box center [441, 273] width 301 height 18
drag, startPoint x: 415, startPoint y: 97, endPoint x: 502, endPoint y: 97, distance: 86.6
click at [502, 129] on h5 "Your media sharing website uses Auto Scaling Groups to manage the backend media…" at bounding box center [441, 157] width 303 height 56
click at [534, 129] on h5 "Your media sharing website uses Auto Scaling Groups to manage the backend media…" at bounding box center [441, 157] width 303 height 56
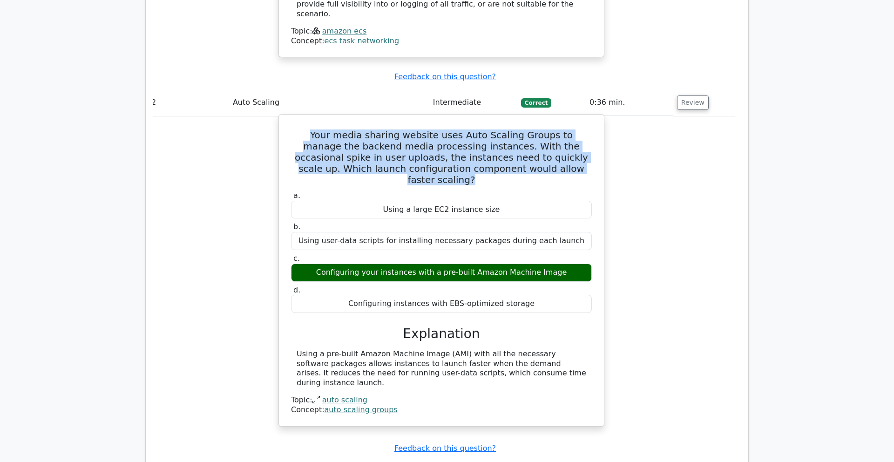
drag, startPoint x: 310, startPoint y: 85, endPoint x: 571, endPoint y: 124, distance: 264.2
click at [571, 124] on div "Your media sharing website uses Auto Scaling Groups to manage the backend media…" at bounding box center [442, 270] width 318 height 304
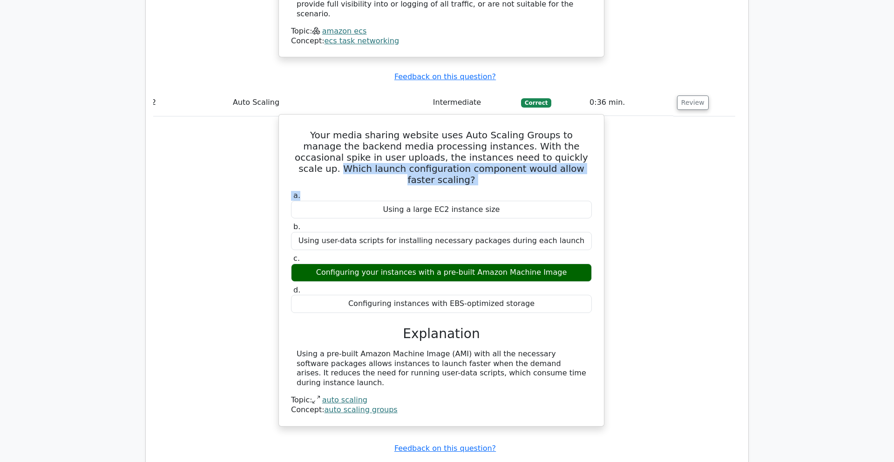
drag, startPoint x: 517, startPoint y: 114, endPoint x: 557, endPoint y: 139, distance: 47.3
click at [557, 139] on div "Your media sharing website uses Auto Scaling Groups to manage the backend media…" at bounding box center [442, 270] width 318 height 304
drag, startPoint x: 318, startPoint y: 222, endPoint x: 584, endPoint y: 220, distance: 266.4
click at [584, 264] on div "Configuring your instances with a pre-built Amazon Machine Image" at bounding box center [441, 273] width 301 height 18
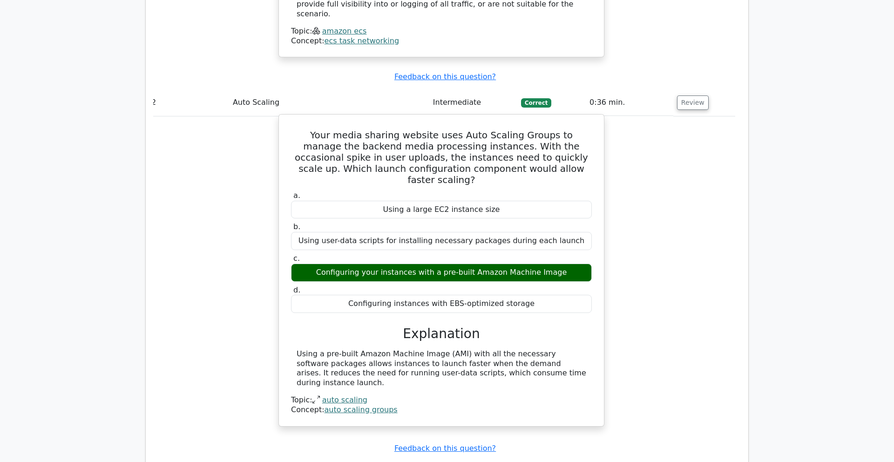
click at [495, 264] on div "Configuring your instances with a pre-built Amazon Machine Image" at bounding box center [441, 273] width 301 height 18
drag, startPoint x: 450, startPoint y: 220, endPoint x: 587, endPoint y: 213, distance: 137.1
click at [587, 264] on div "Configuring your instances with a pre-built Amazon Machine Image" at bounding box center [441, 273] width 301 height 18
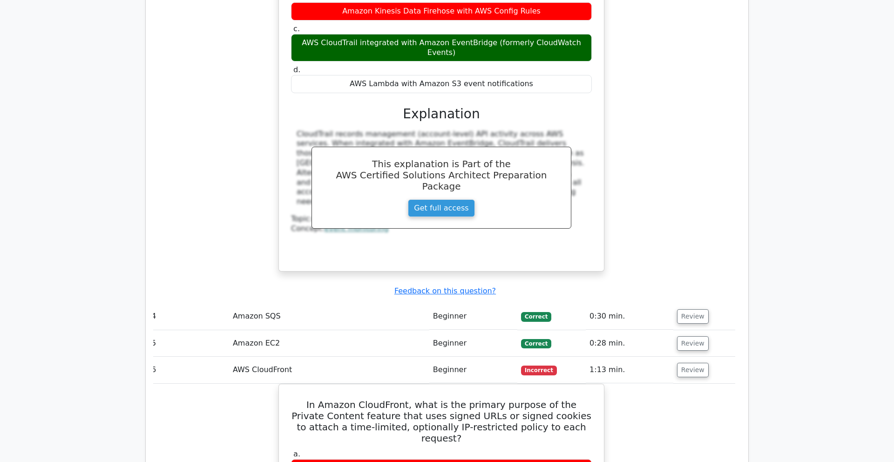
scroll to position [1697, 0]
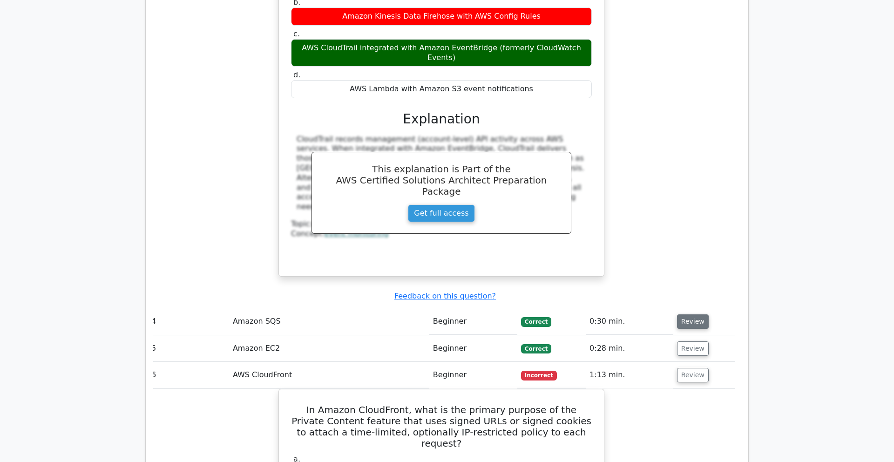
click at [698, 314] on button "Review" at bounding box center [693, 321] width 32 height 14
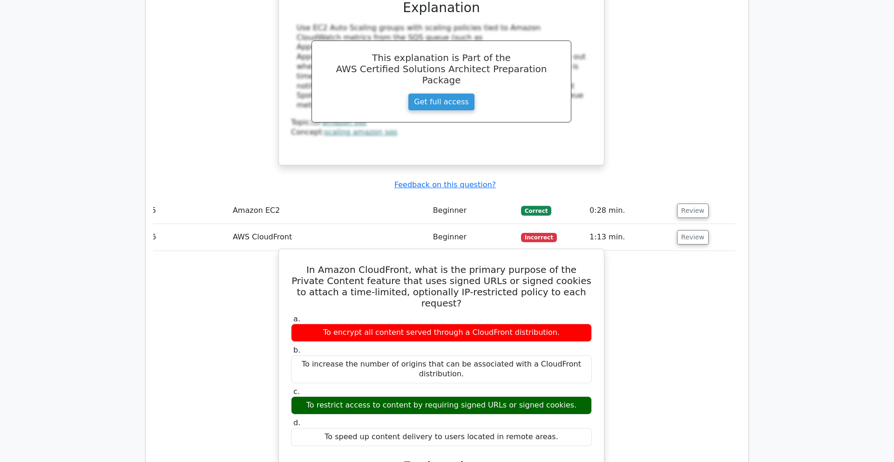
scroll to position [2283, 0]
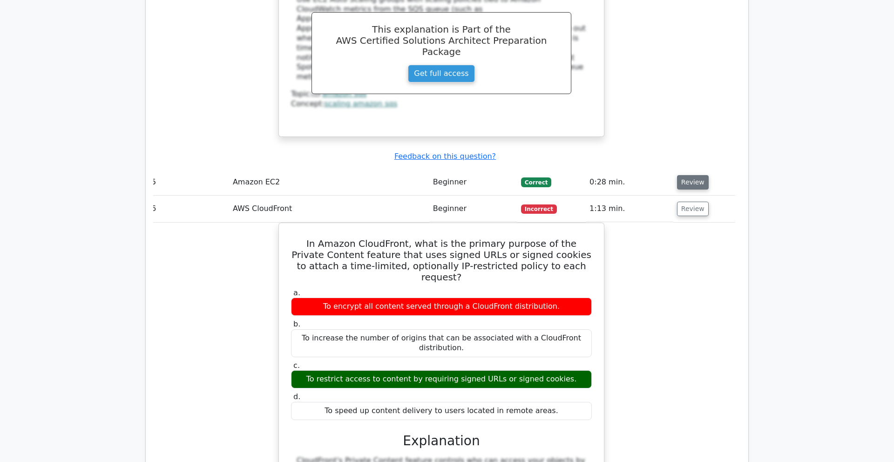
click at [690, 175] on button "Review" at bounding box center [693, 182] width 32 height 14
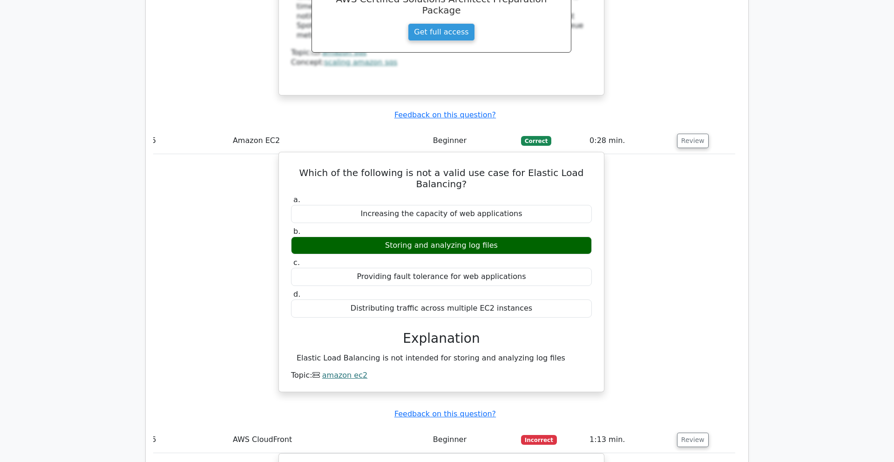
scroll to position [2356, 0]
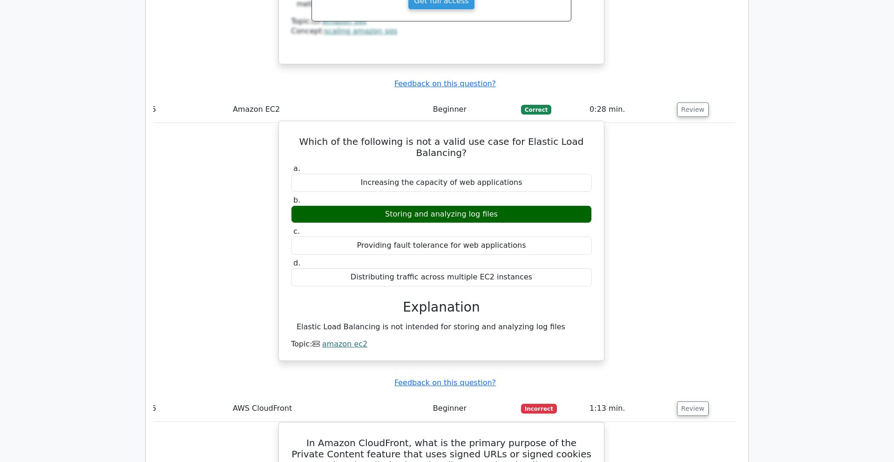
drag, startPoint x: 500, startPoint y: 127, endPoint x: 376, endPoint y: 127, distance: 123.9
click at [376, 205] on div "Storing and analyzing log files" at bounding box center [441, 214] width 301 height 18
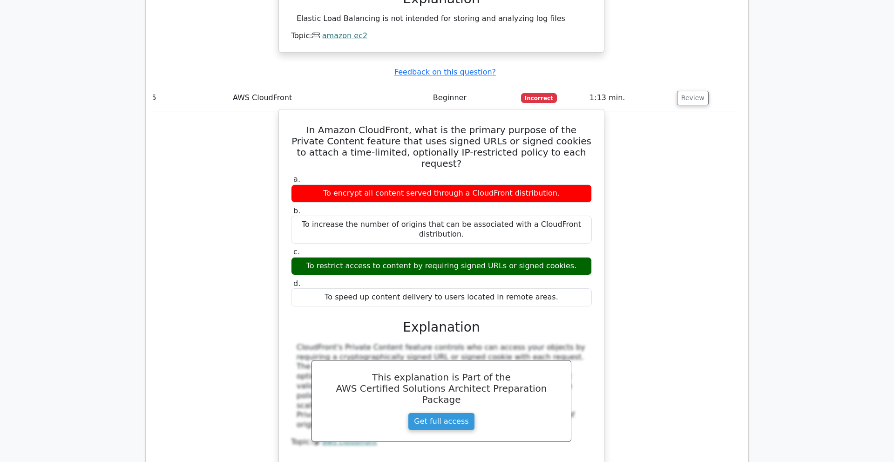
scroll to position [2663, 0]
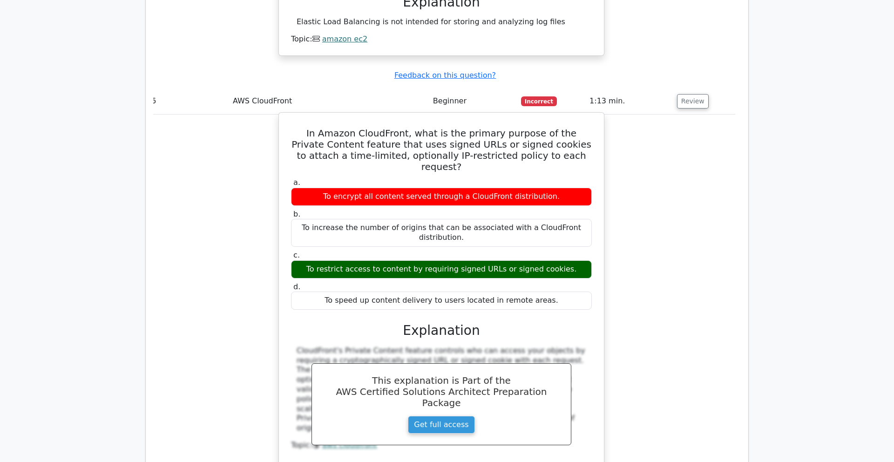
drag, startPoint x: 431, startPoint y: 174, endPoint x: 558, endPoint y: 176, distance: 127.1
click at [558, 260] on div "To restrict access to content by requiring signed URLs or signed cookies." at bounding box center [441, 269] width 301 height 18
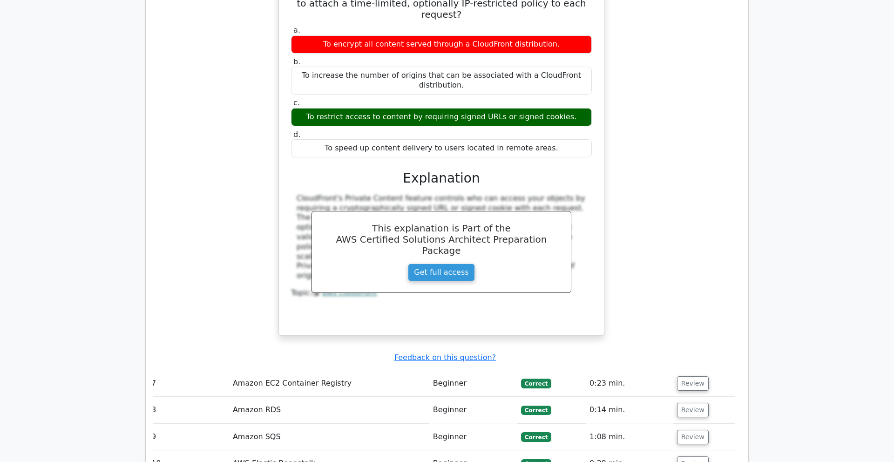
scroll to position [3008, 0]
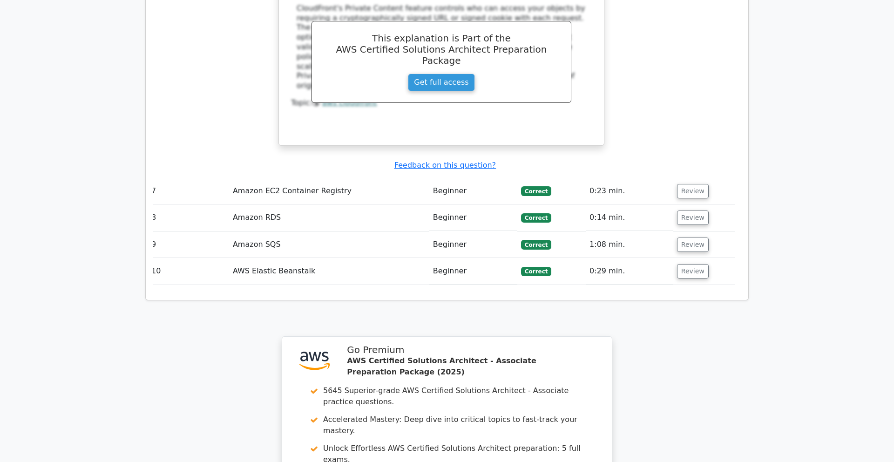
click at [690, 204] on td "Review" at bounding box center [704, 217] width 62 height 27
click at [688, 184] on button "Review" at bounding box center [693, 191] width 32 height 14
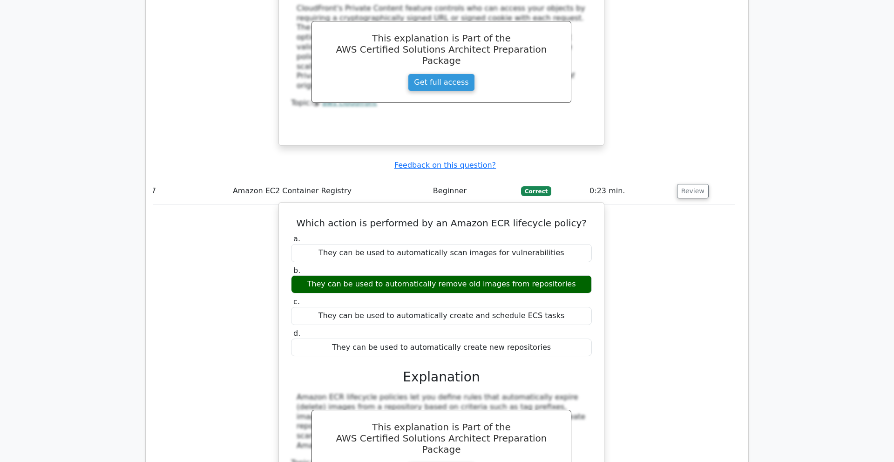
drag, startPoint x: 351, startPoint y: 190, endPoint x: 520, endPoint y: 188, distance: 169.1
click at [520, 275] on div "They can be used to automatically remove old images from repositories" at bounding box center [441, 284] width 301 height 18
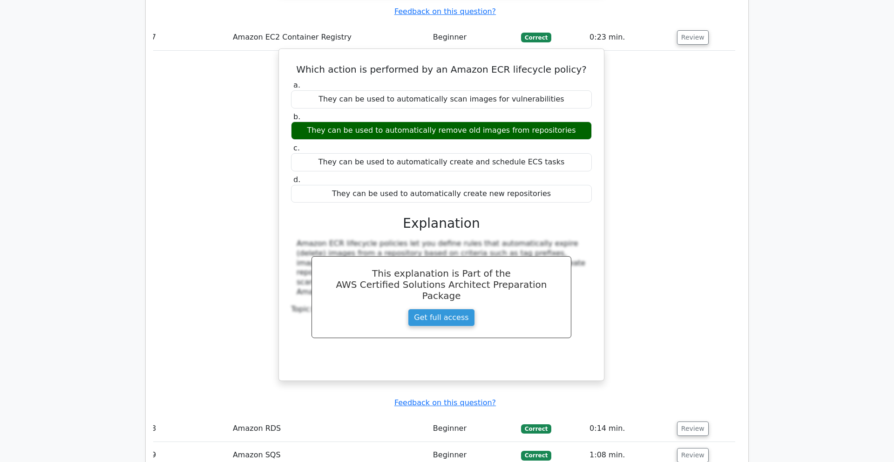
scroll to position [3227, 0]
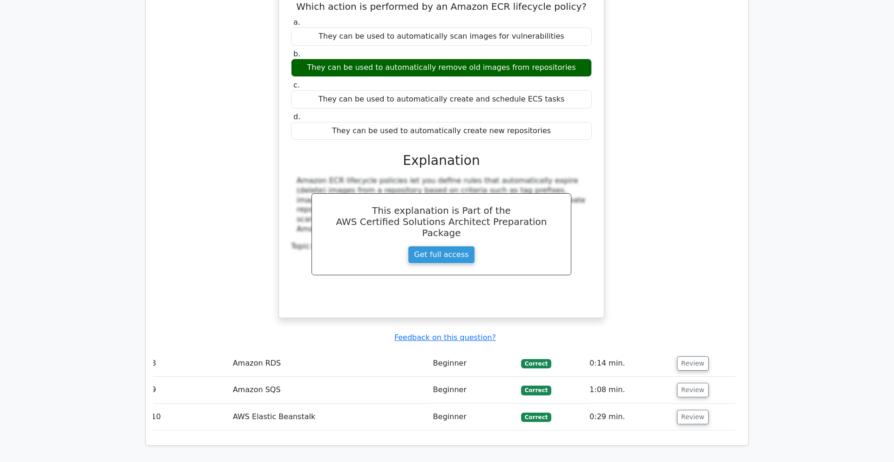
click at [645, 350] on td "0:14 min." at bounding box center [630, 363] width 88 height 27
click at [692, 356] on button "Review" at bounding box center [693, 363] width 32 height 14
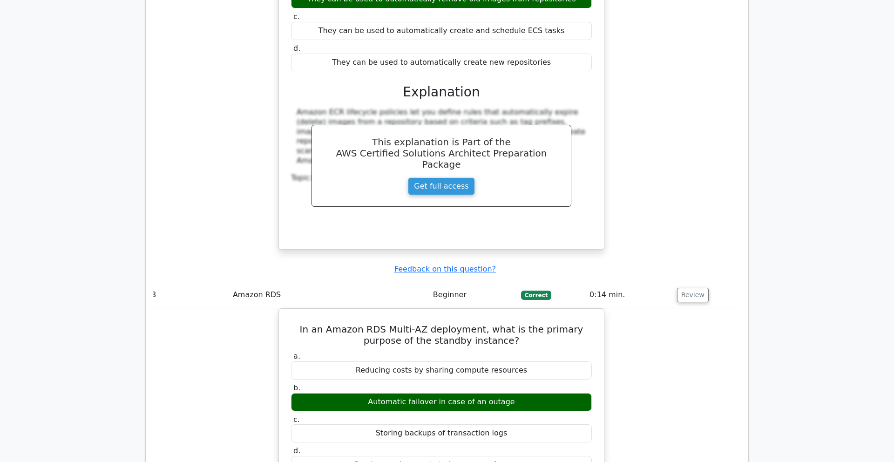
scroll to position [3354, 0]
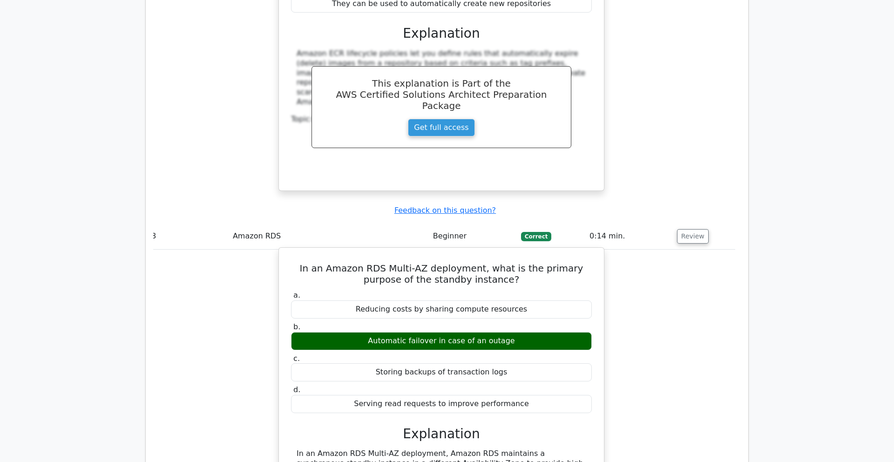
drag, startPoint x: 421, startPoint y: 258, endPoint x: 546, endPoint y: 249, distance: 125.1
click at [548, 289] on div "a. Reducing costs by sharing compute resources b. Automatic failover in case of…" at bounding box center [441, 352] width 312 height 126
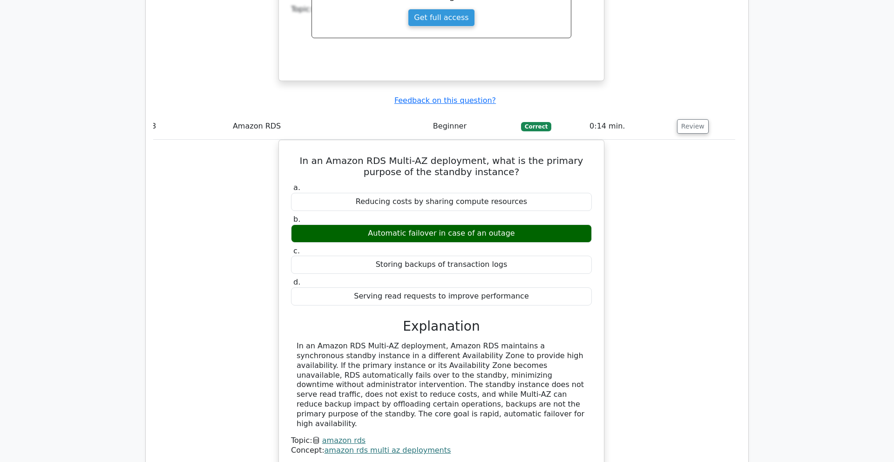
scroll to position [3552, 0]
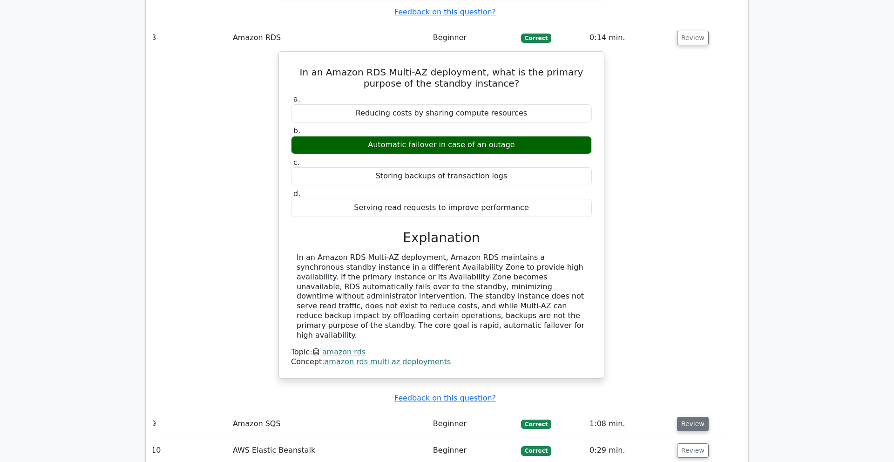
click at [691, 417] on button "Review" at bounding box center [693, 424] width 32 height 14
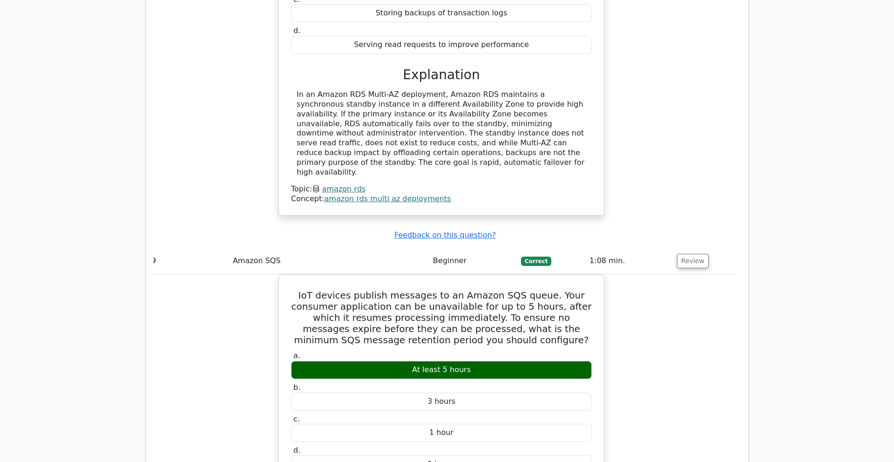
scroll to position [3850, 0]
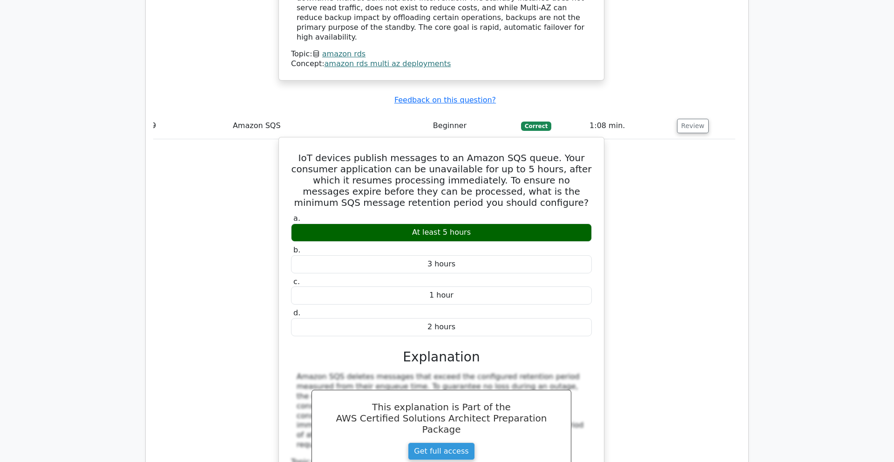
drag, startPoint x: 404, startPoint y: 128, endPoint x: 515, endPoint y: 127, distance: 110.4
click at [516, 224] on div "At least 5 hours" at bounding box center [441, 233] width 301 height 18
drag, startPoint x: 414, startPoint y: 63, endPoint x: 504, endPoint y: 61, distance: 89.9
click at [504, 152] on h5 "IoT devices publish messages to an Amazon SQS queue. Your consumer application …" at bounding box center [441, 180] width 303 height 56
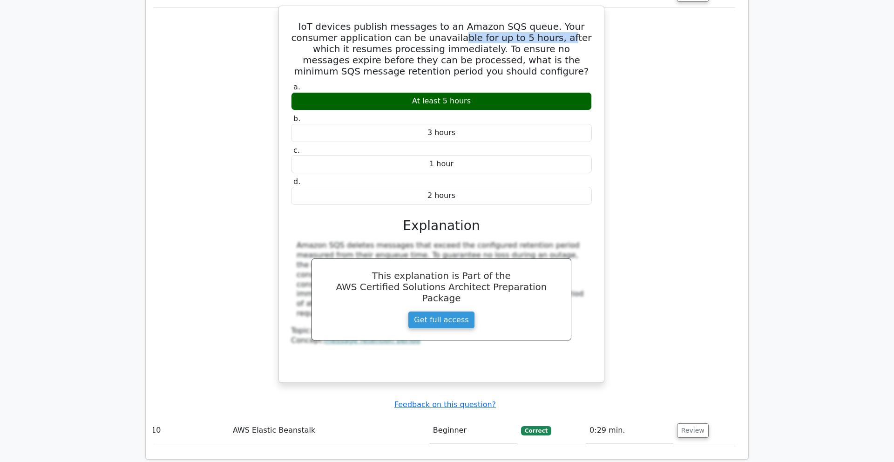
scroll to position [4128, 0]
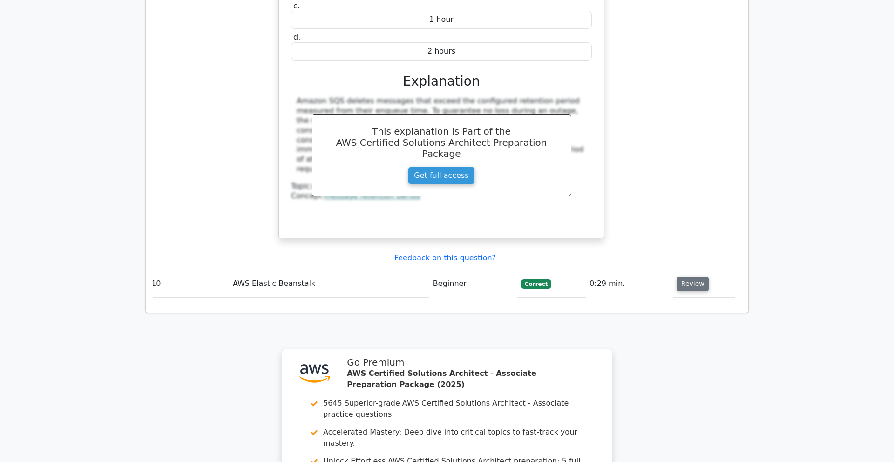
click at [684, 277] on button "Review" at bounding box center [693, 284] width 32 height 14
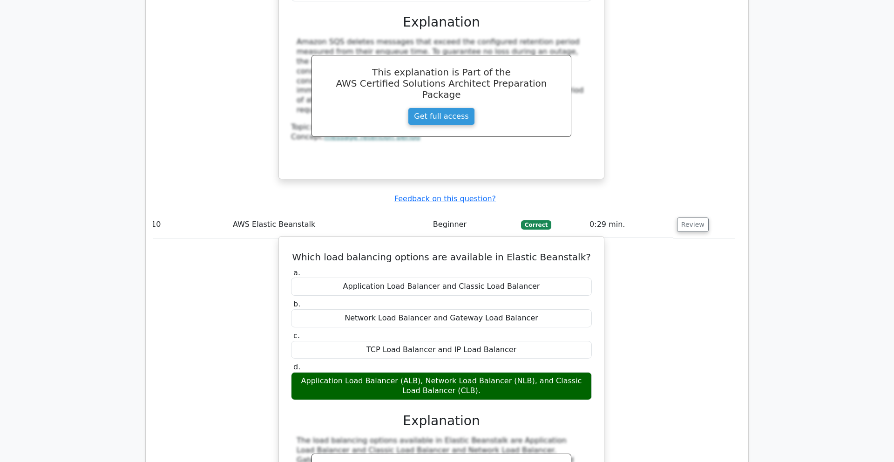
scroll to position [4230, 0]
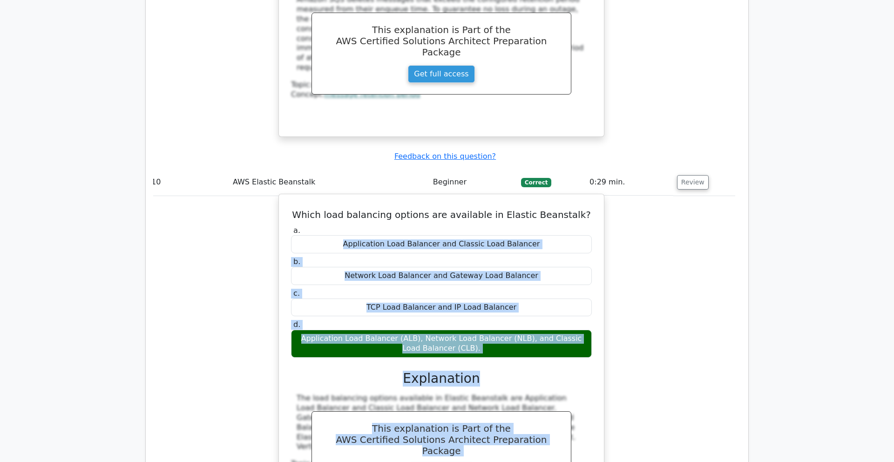
drag, startPoint x: 339, startPoint y: 127, endPoint x: 553, endPoint y: 267, distance: 255.9
click at [553, 267] on div "a. Application Load Balancer and Classic Load Balancer b. Network Load Balancer…" at bounding box center [441, 374] width 303 height 300
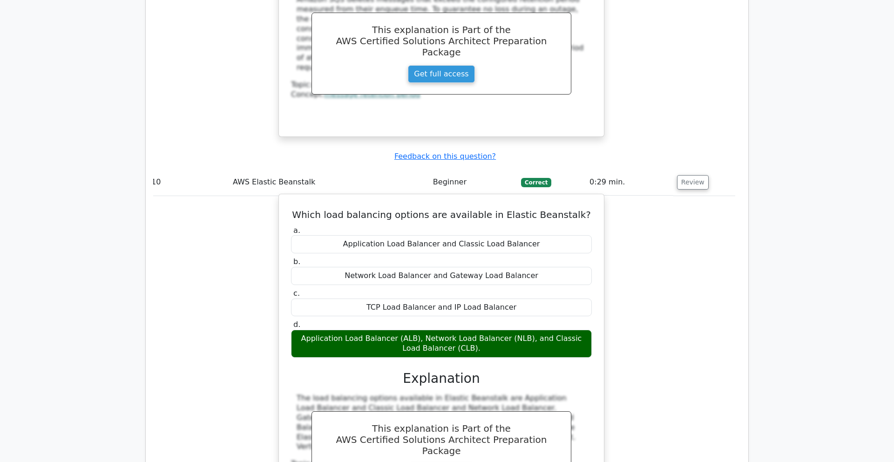
click at [461, 198] on div "Which load balancing options are available in Elastic Beanstalk? a. Application…" at bounding box center [442, 365] width 318 height 334
drag, startPoint x: 312, startPoint y: 108, endPoint x: 581, endPoint y: 111, distance: 269.2
click at [581, 209] on h5 "Which load balancing options are available in Elastic Beanstalk?" at bounding box center [441, 214] width 303 height 11
copy h5 "Which load balancing options are available in Elastic Beanstalk?"
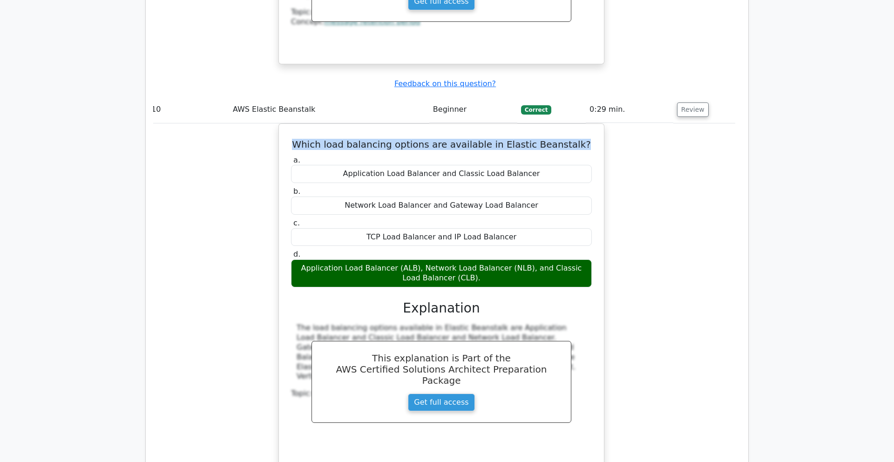
scroll to position [4335, 0]
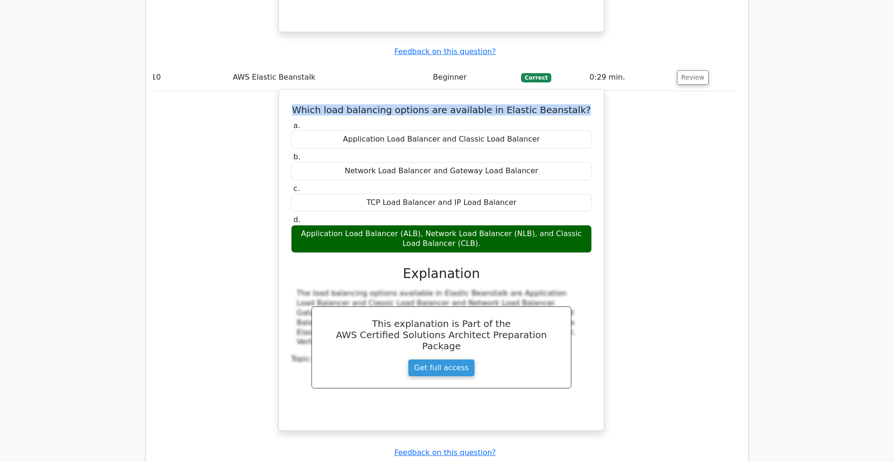
drag, startPoint x: 397, startPoint y: 124, endPoint x: 441, endPoint y: 123, distance: 43.8
click at [441, 225] on div "Application Load Balancer (ALB), Network Load Balancer (NLB), and Classic Load …" at bounding box center [441, 239] width 301 height 28
drag, startPoint x: 439, startPoint y: 130, endPoint x: 459, endPoint y: 135, distance: 20.6
click at [459, 225] on div "Application Load Balancer (ALB), Network Load Balancer (NLB), and Classic Load …" at bounding box center [441, 239] width 301 height 28
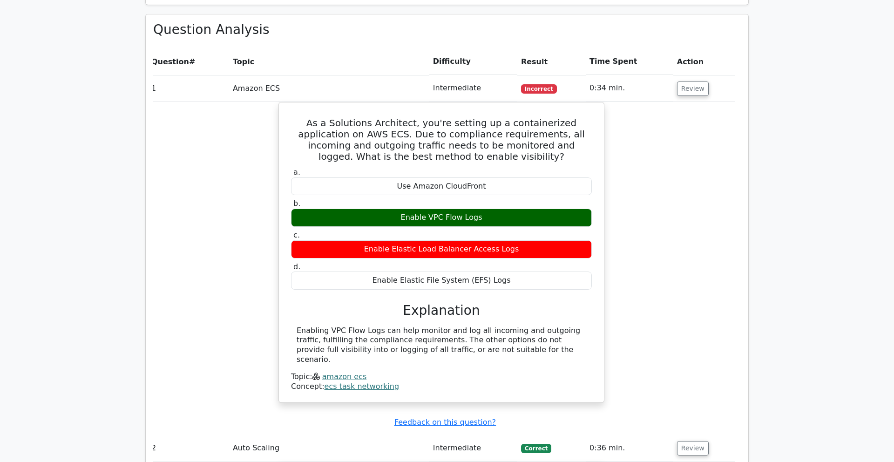
scroll to position [0, 0]
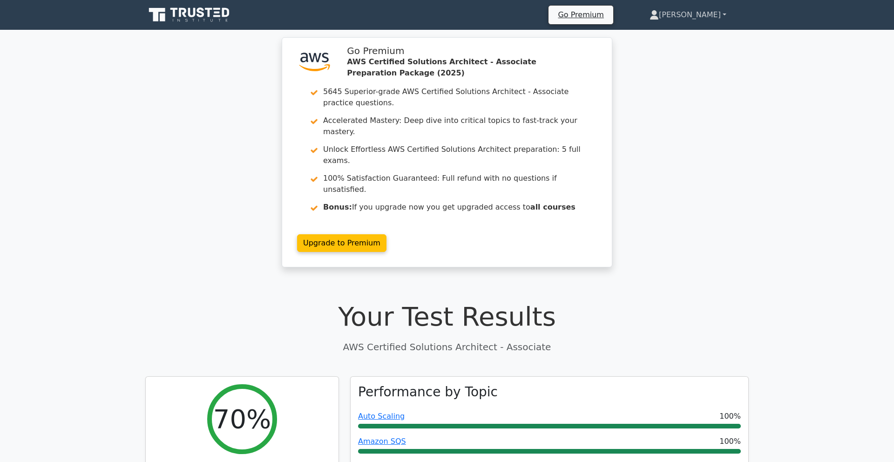
click at [712, 15] on link "[PERSON_NAME]" at bounding box center [688, 15] width 122 height 19
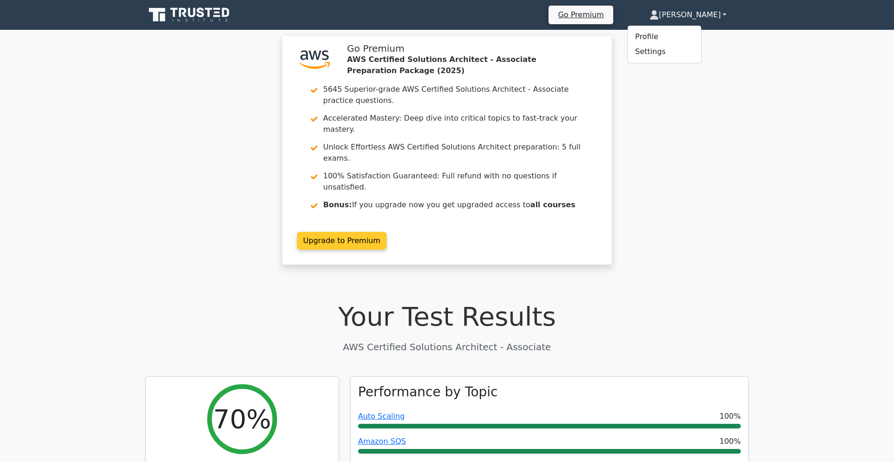
click at [331, 232] on link "Upgrade to Premium" at bounding box center [341, 241] width 89 height 18
